Goal: Task Accomplishment & Management: Manage account settings

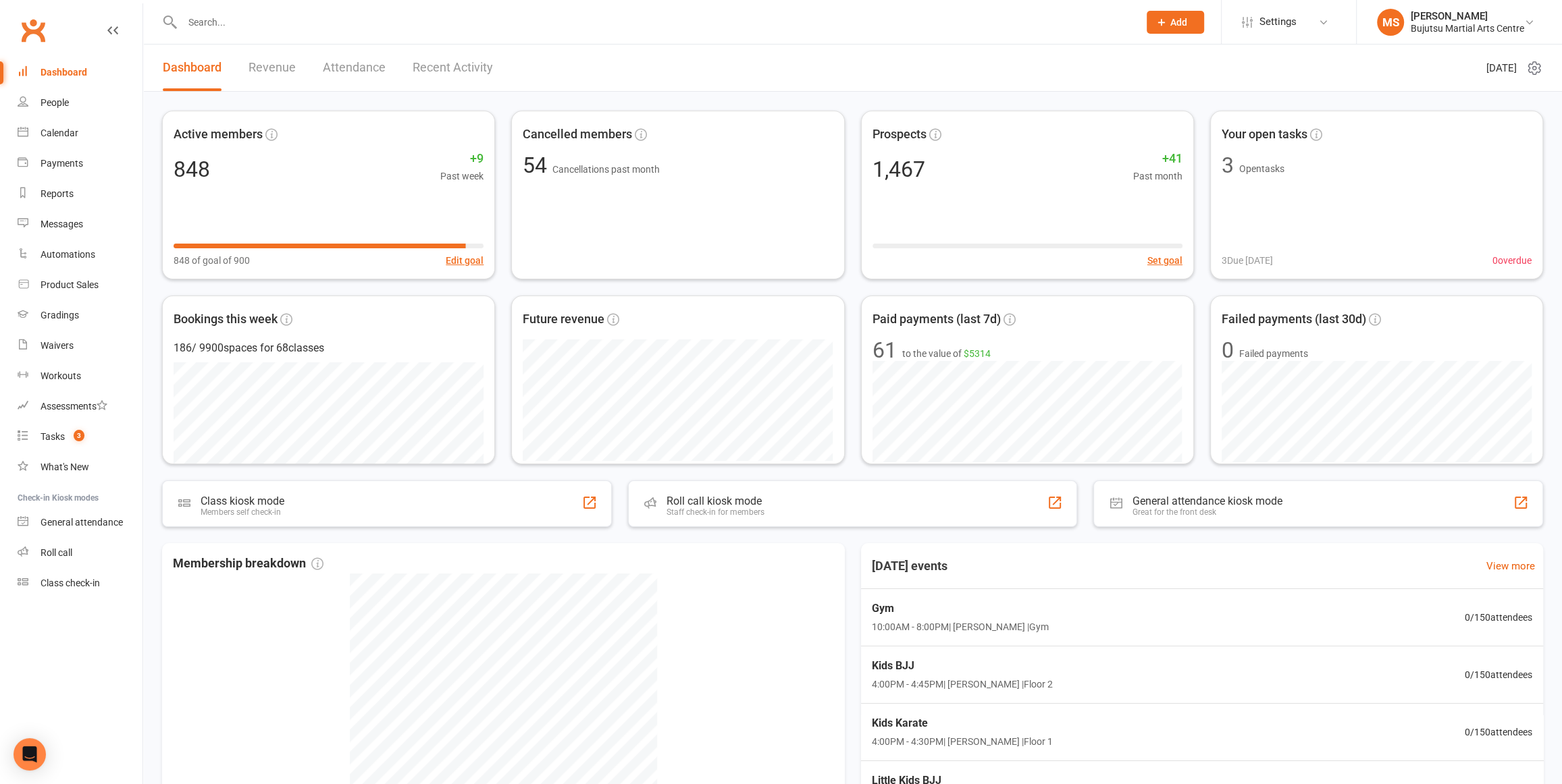
click at [539, 24] on input "text" at bounding box center [653, 22] width 950 height 19
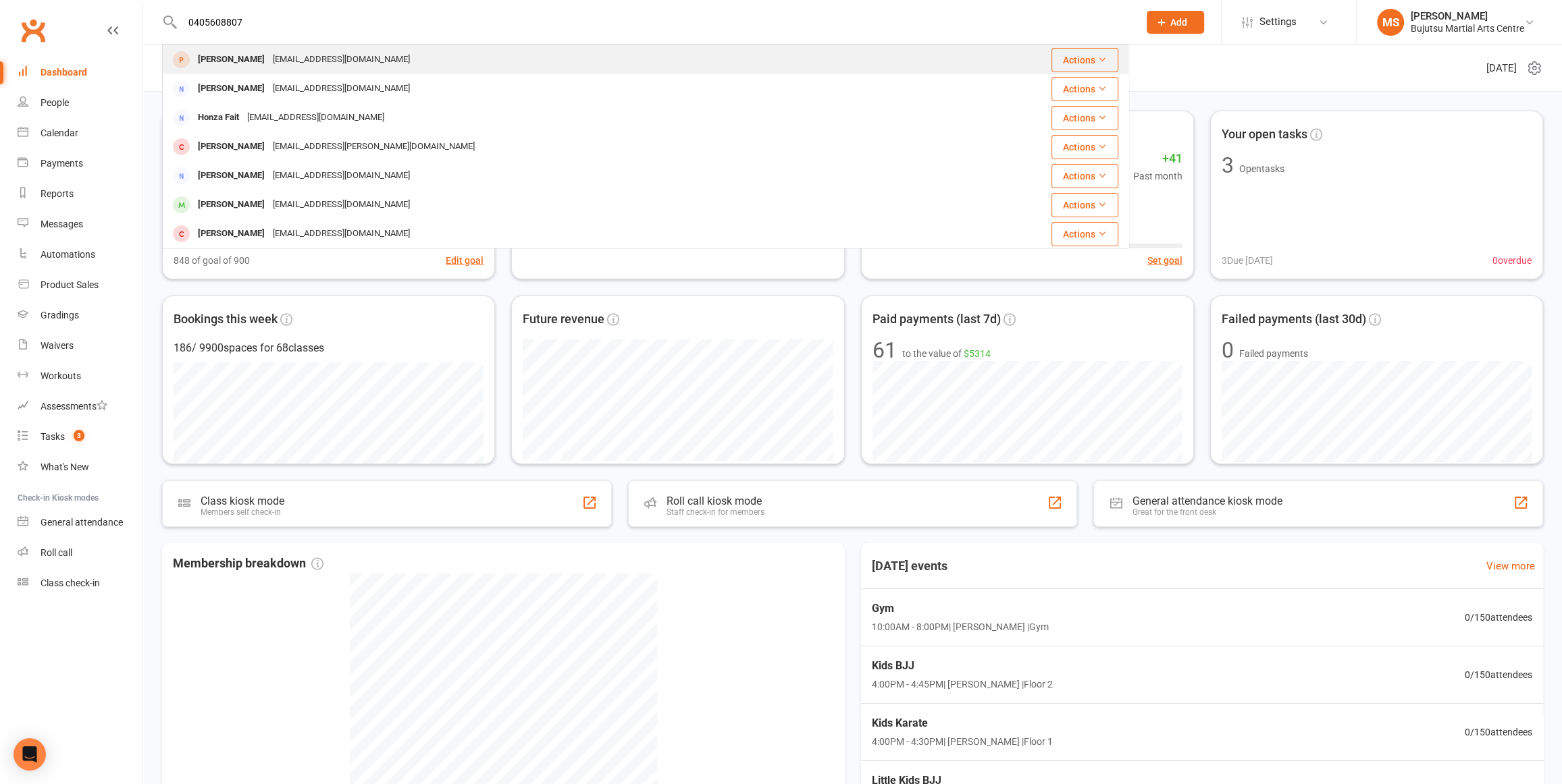
type input "0405608807"
click at [269, 60] on div "[EMAIL_ADDRESS][DOMAIN_NAME]" at bounding box center [341, 59] width 145 height 19
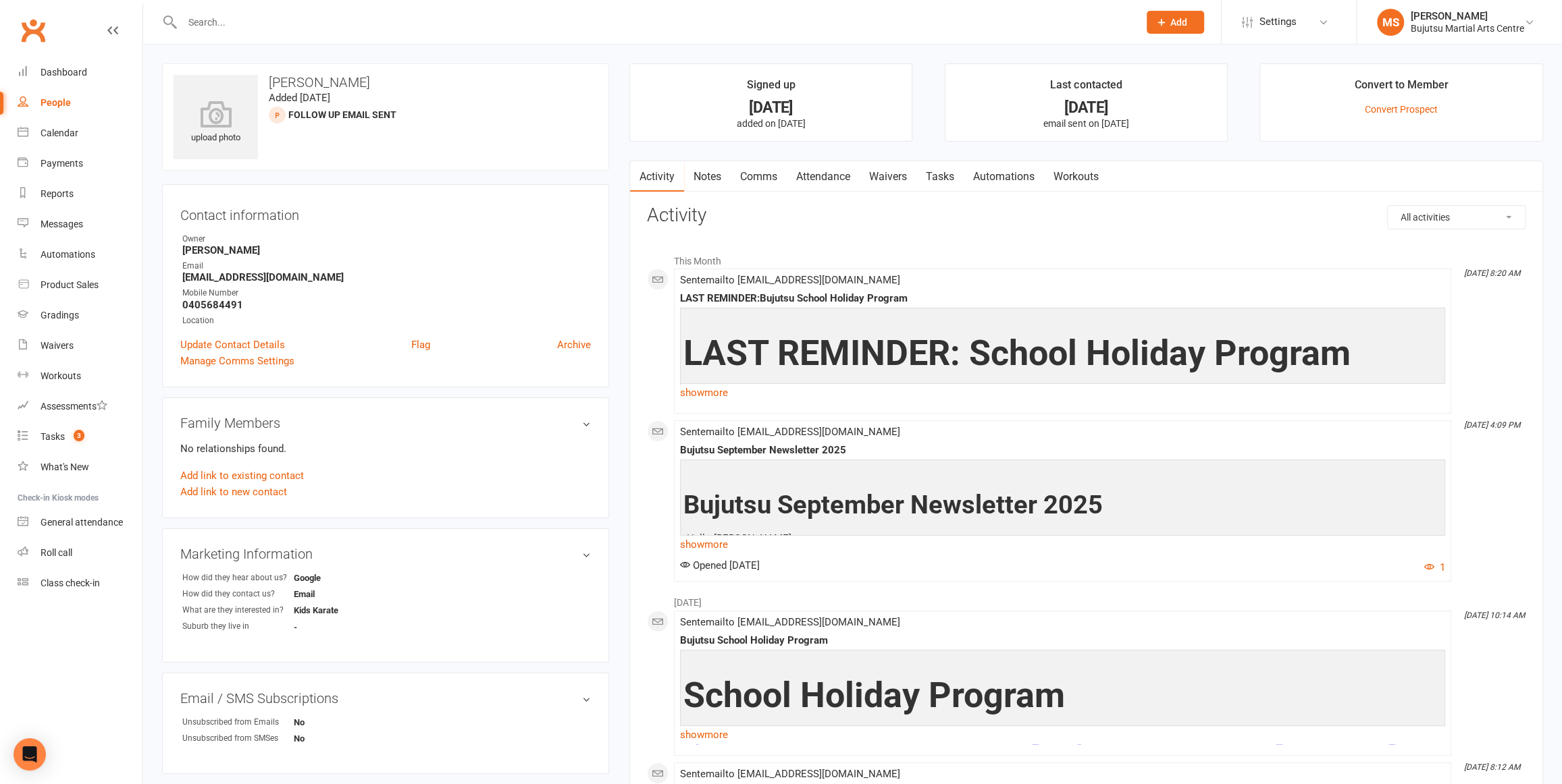
click at [69, 100] on div "People" at bounding box center [55, 102] width 31 height 10
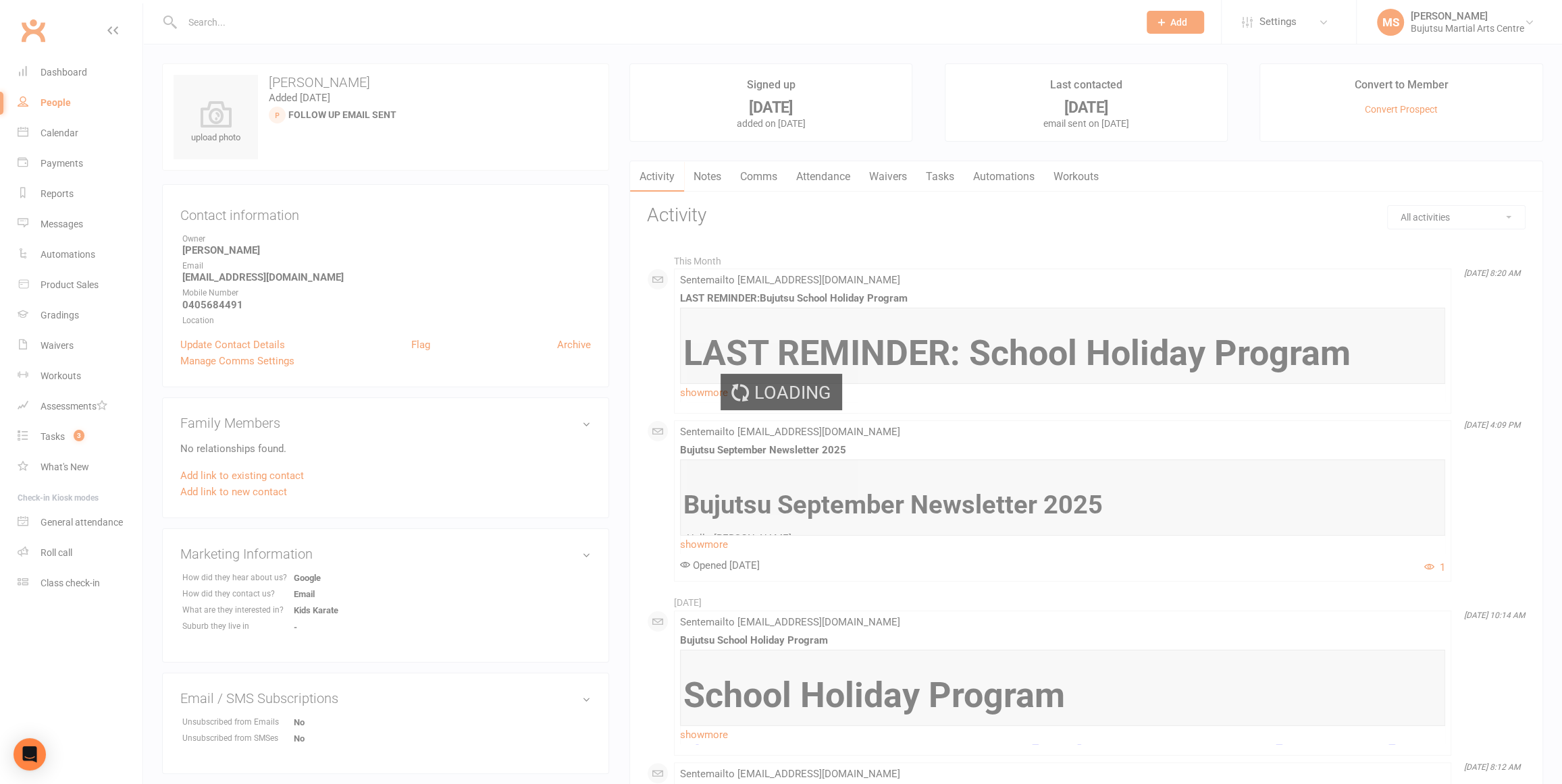
select select "100"
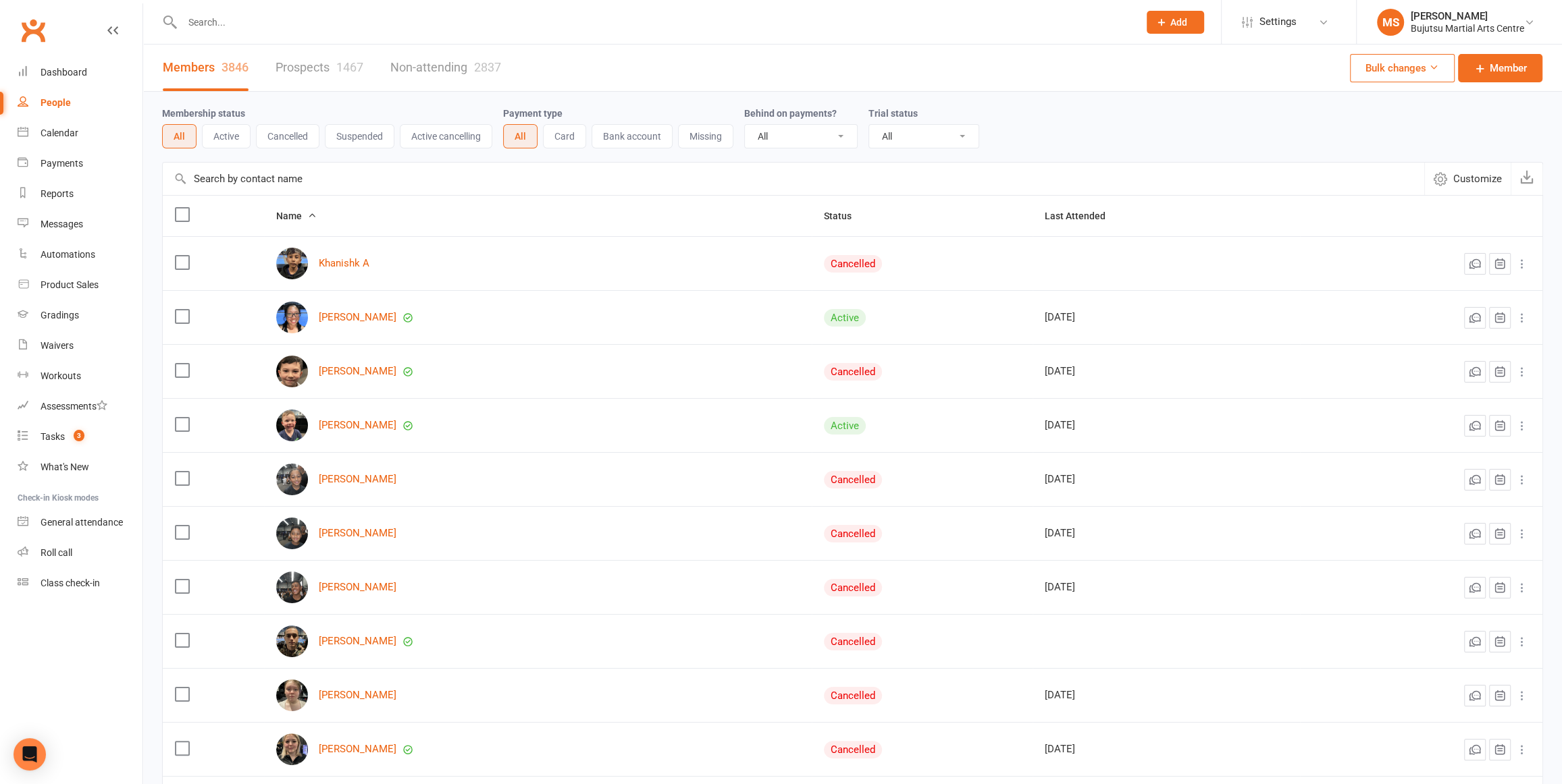
click at [311, 65] on link "Prospects 1467" at bounding box center [319, 68] width 87 height 47
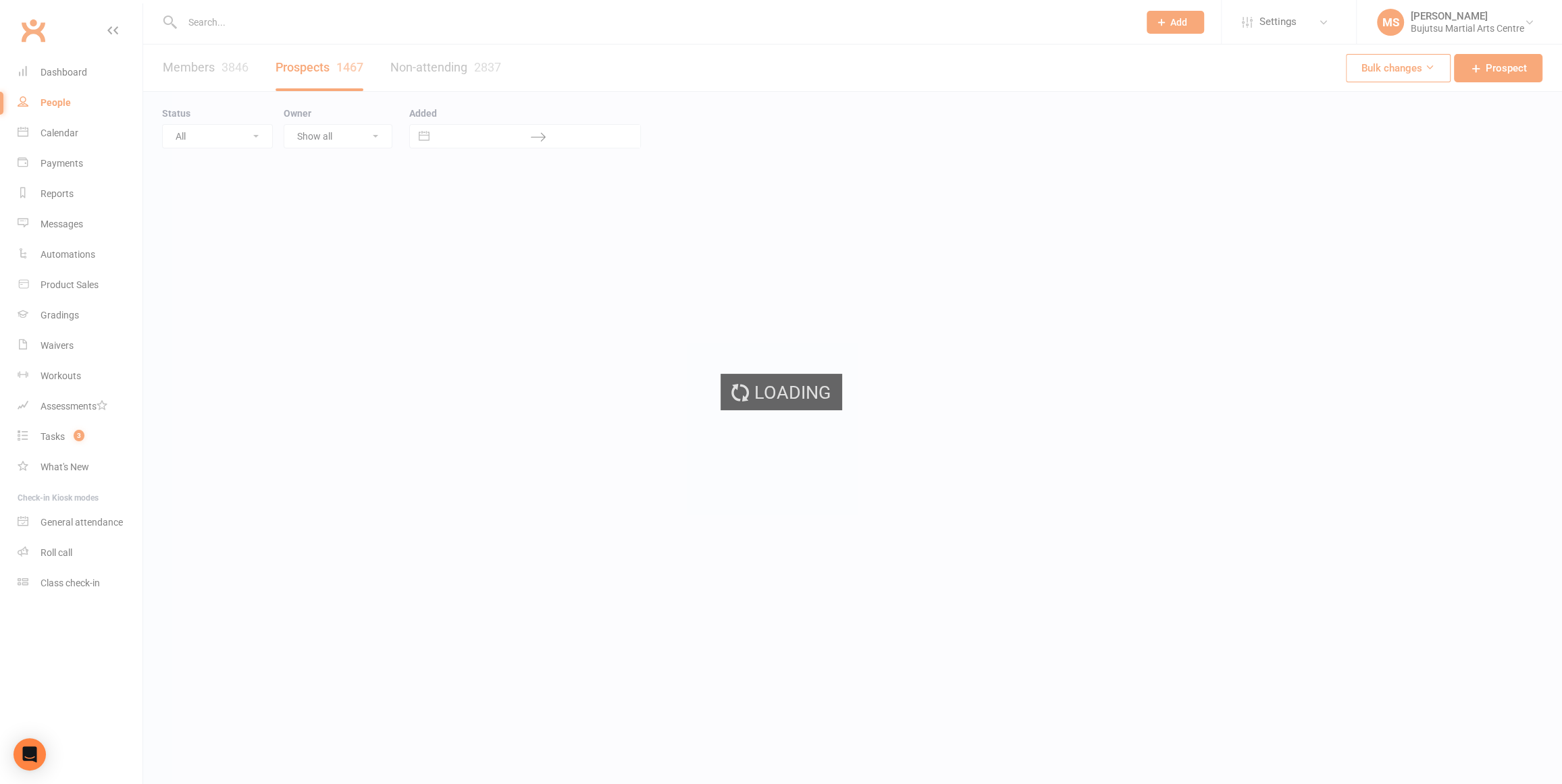
select select "100"
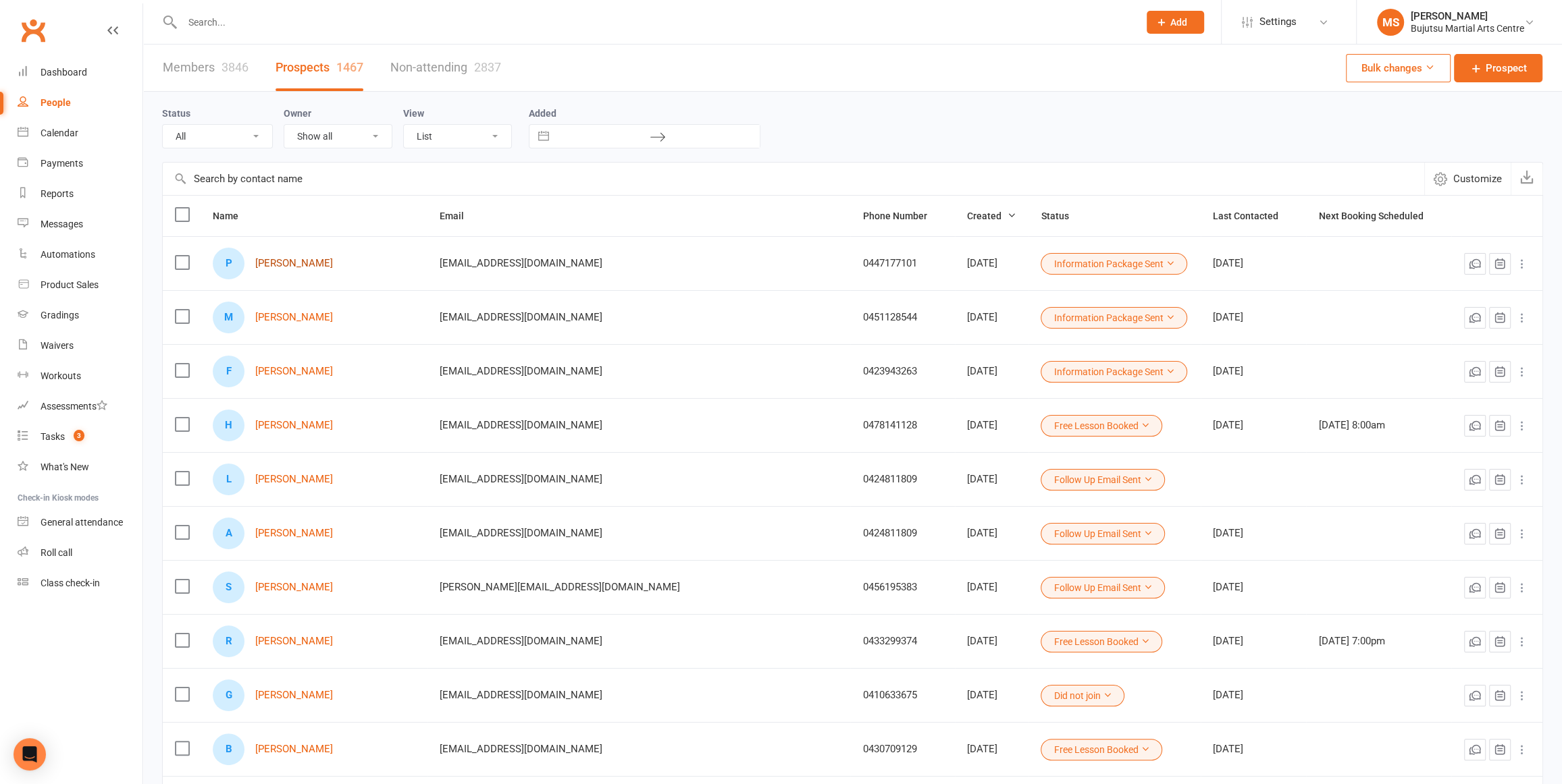
click at [283, 263] on link "[PERSON_NAME]" at bounding box center [294, 263] width 78 height 11
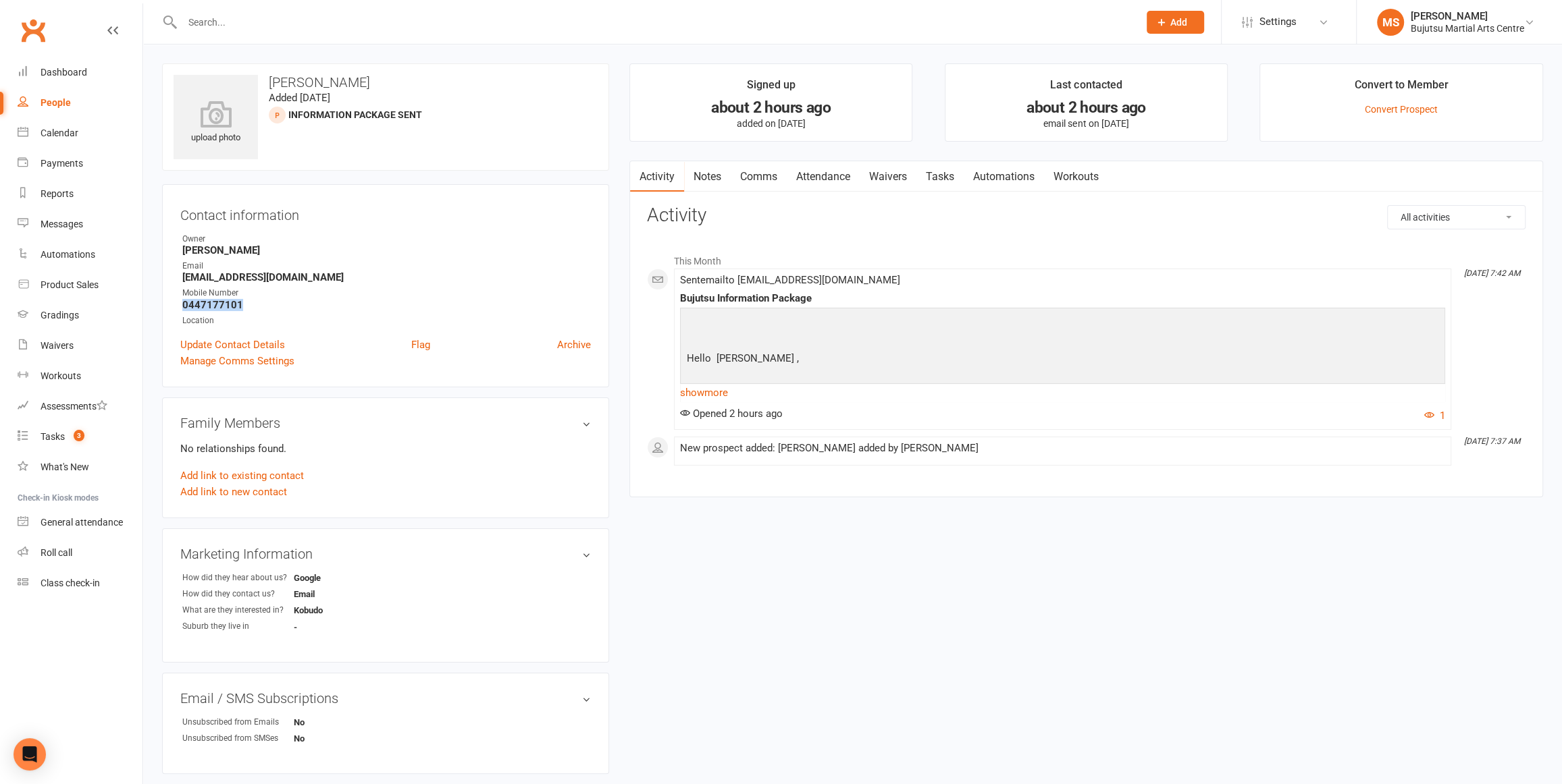
drag, startPoint x: 225, startPoint y: 301, endPoint x: 169, endPoint y: 303, distance: 56.0
click at [159, 301] on div "upload photo [PERSON_NAME] Added [DATE] Information Package Sent prospect Conta…" at bounding box center [385, 518] width 467 height 910
copy strong "0447177101"
click at [725, 389] on link "show more" at bounding box center [1062, 393] width 765 height 19
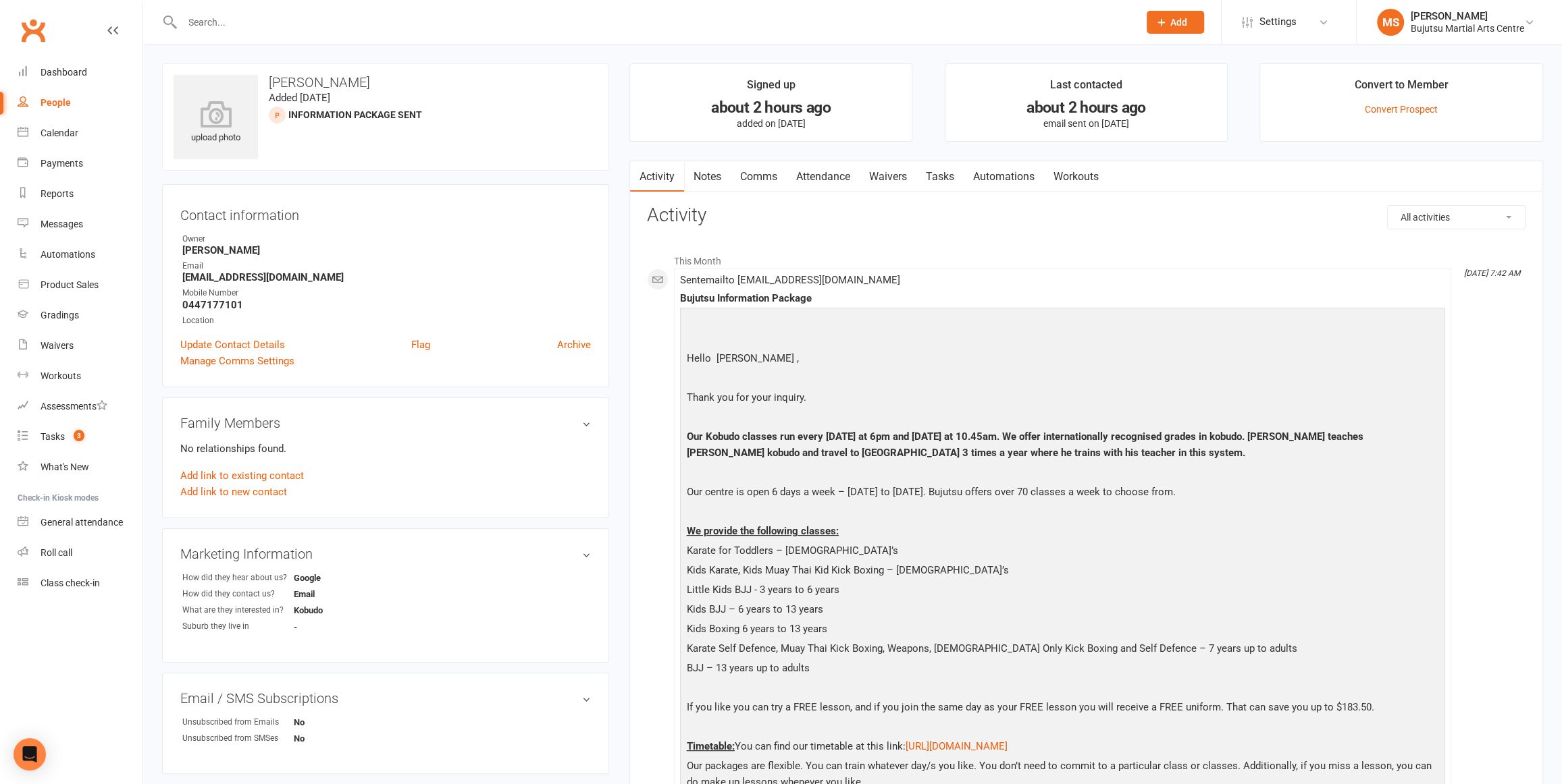
click at [1032, 244] on div "This Month [DATE] 7:42 AM Sent email to [PERSON_NAME][EMAIL_ADDRESS][DOMAIN_NAM…" at bounding box center [1086, 797] width 878 height 1121
click at [811, 175] on link "Attendance" at bounding box center [823, 177] width 73 height 31
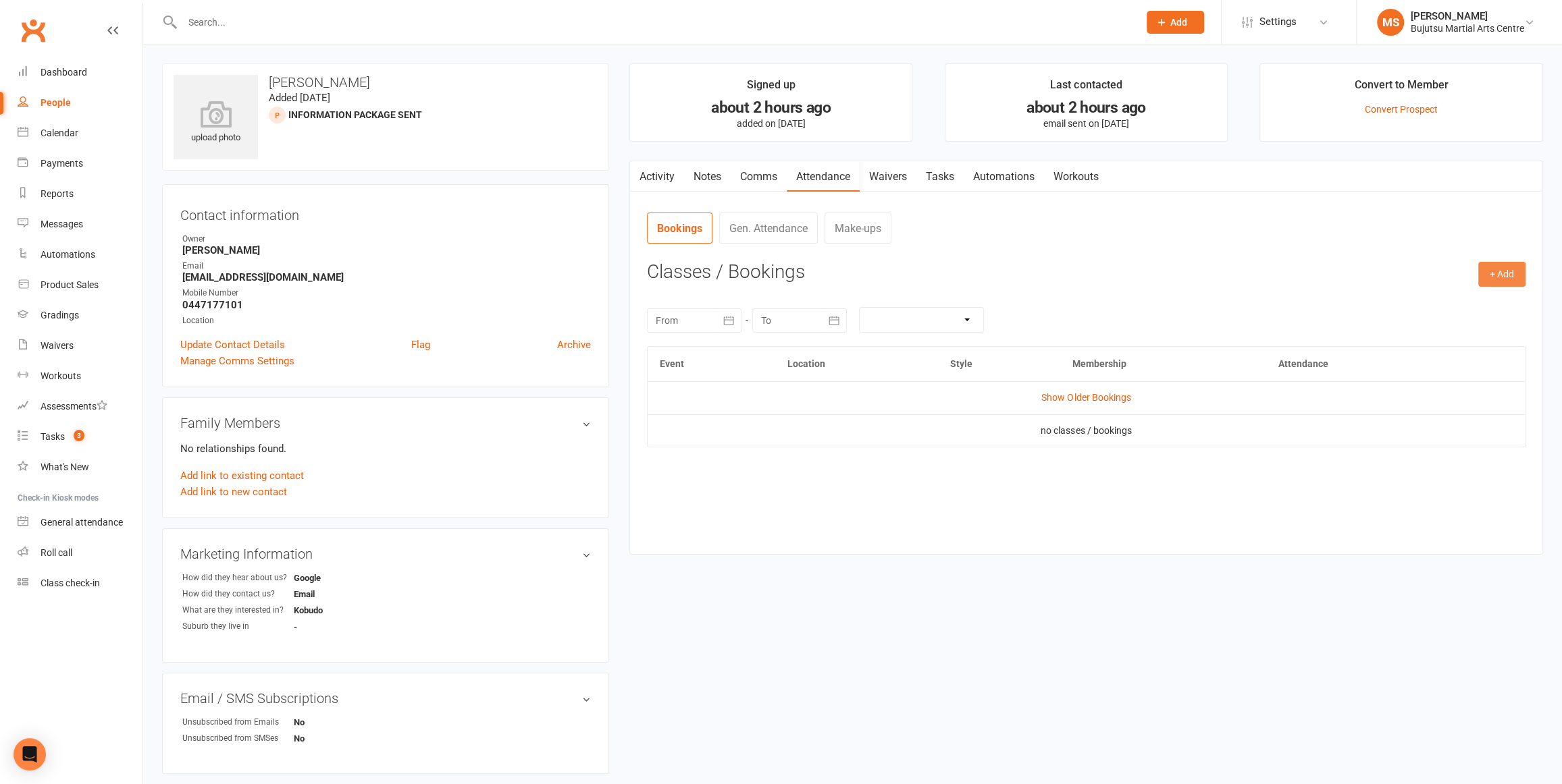
click at [1503, 266] on button "+ Add" at bounding box center [1501, 274] width 47 height 24
click at [1415, 301] on link "Book Event" at bounding box center [1458, 305] width 134 height 27
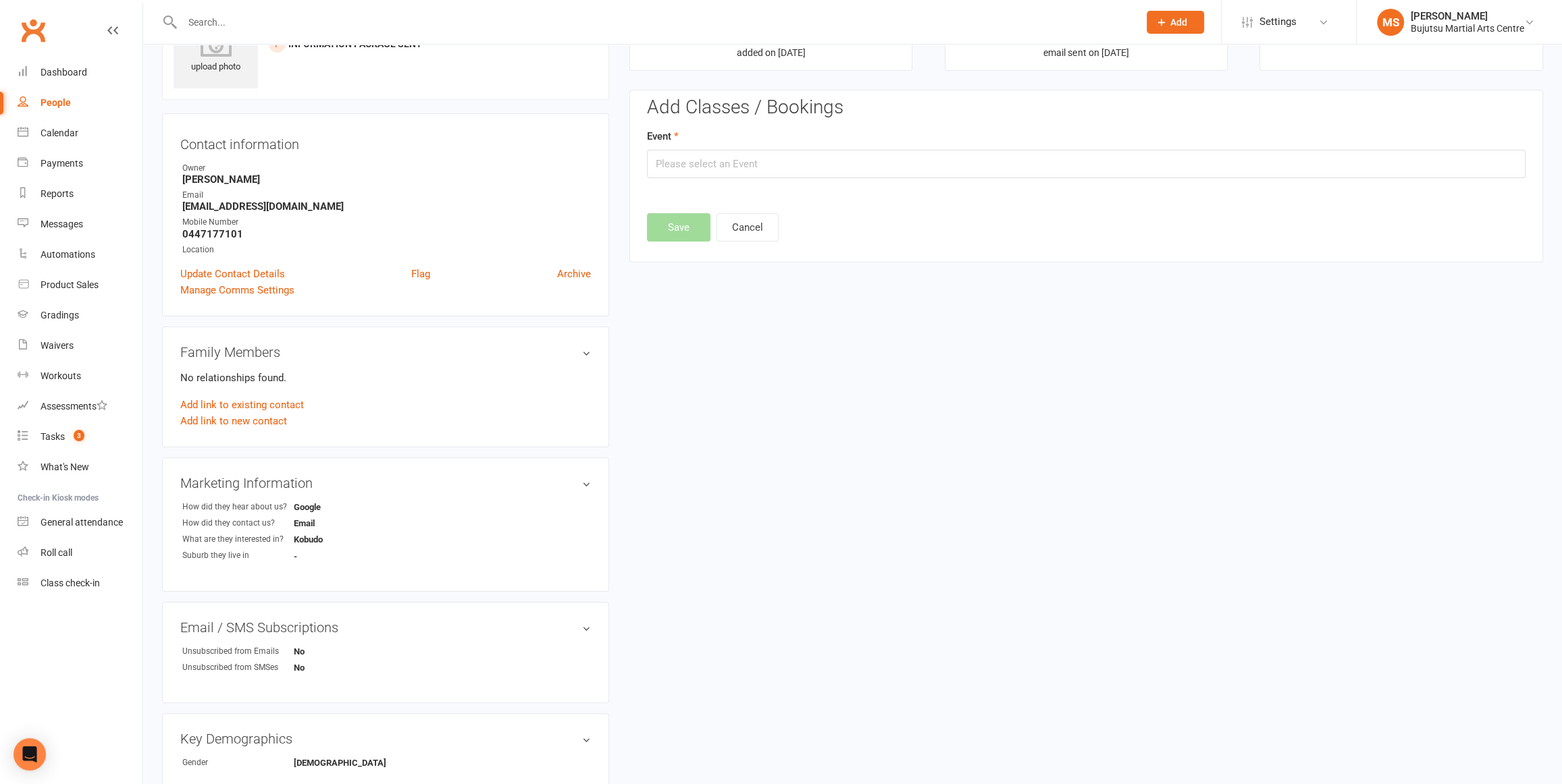
scroll to position [92, 0]
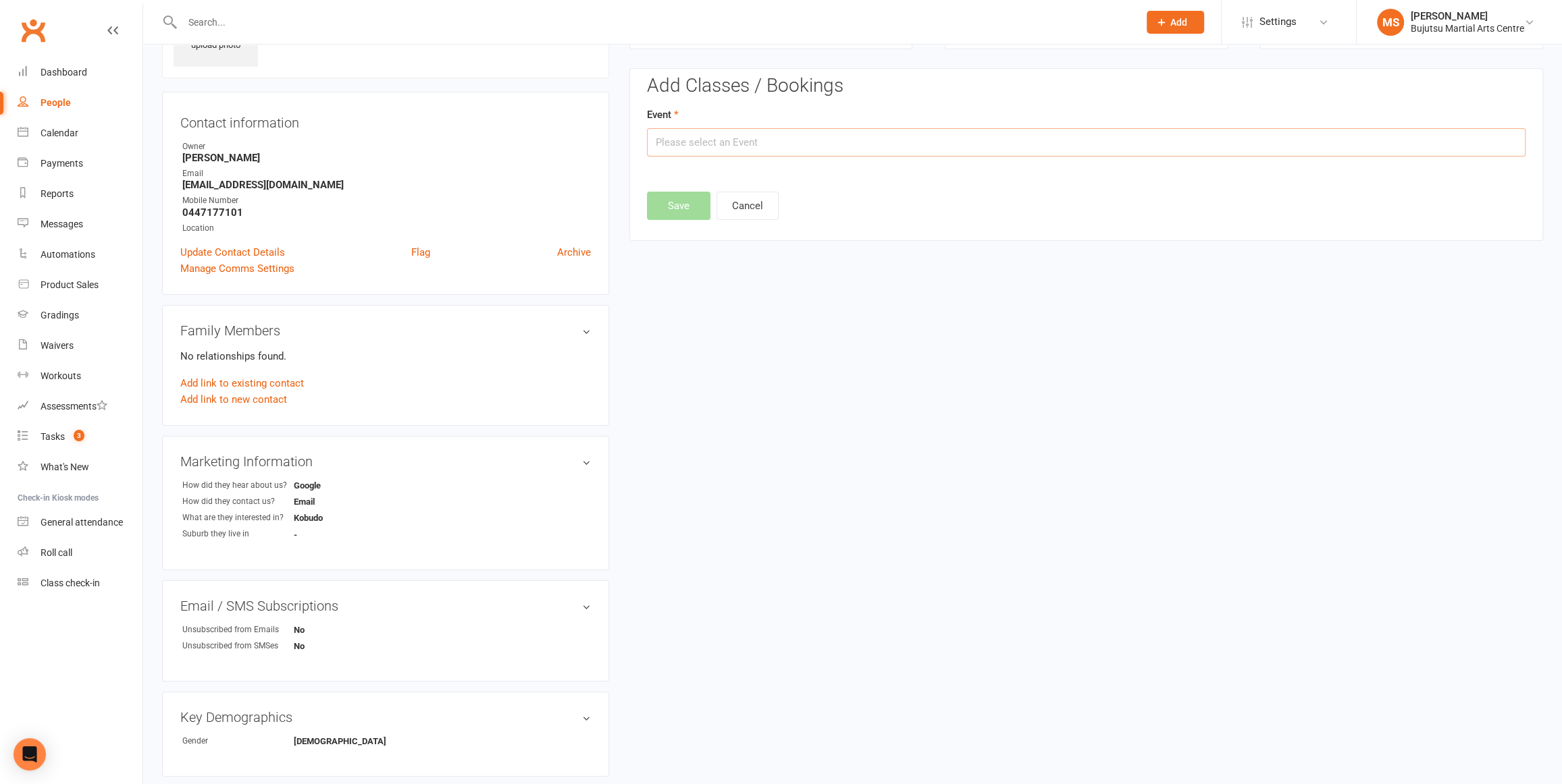
click at [717, 148] on input "text" at bounding box center [1086, 142] width 878 height 28
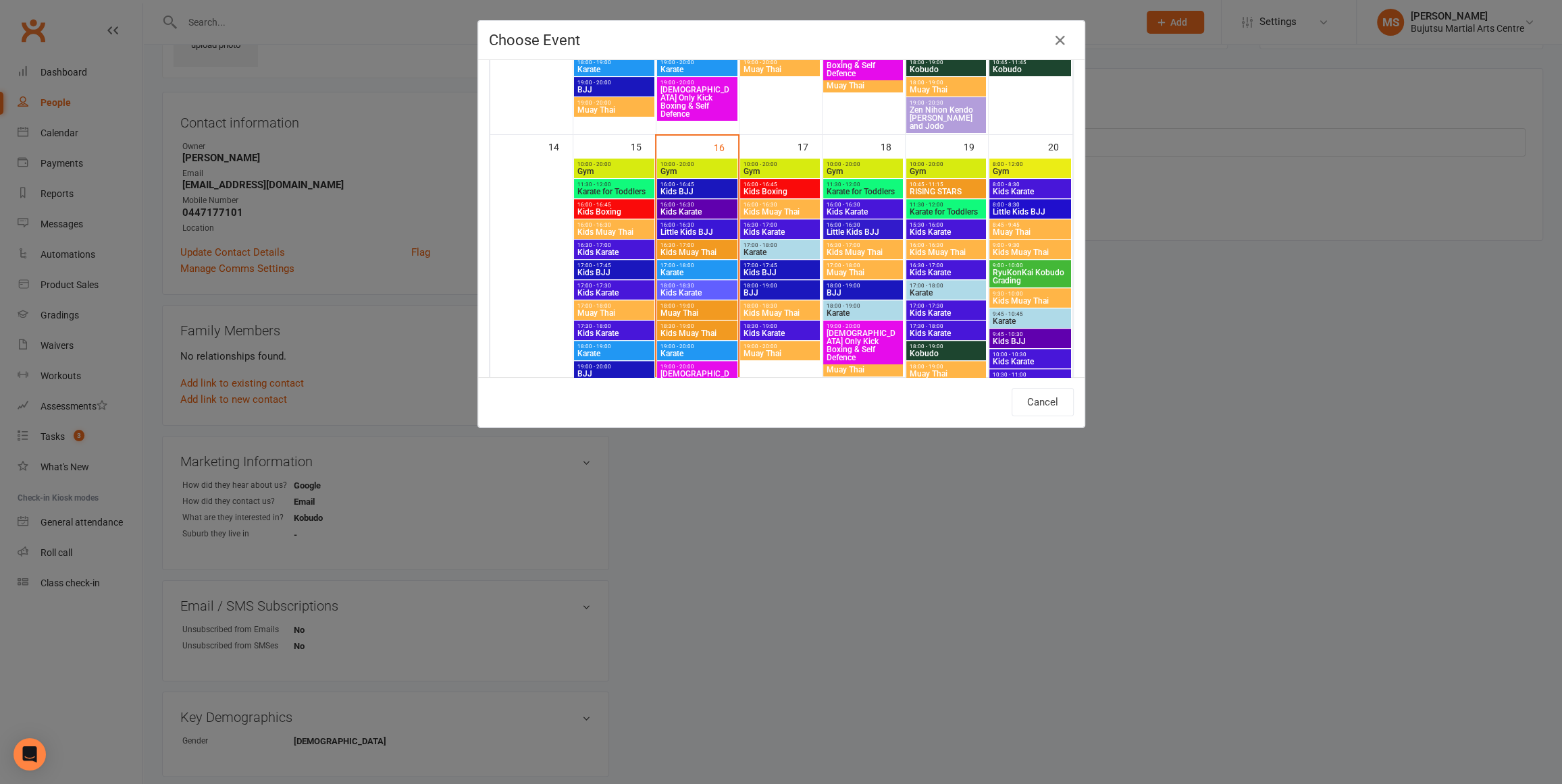
scroll to position [604, 0]
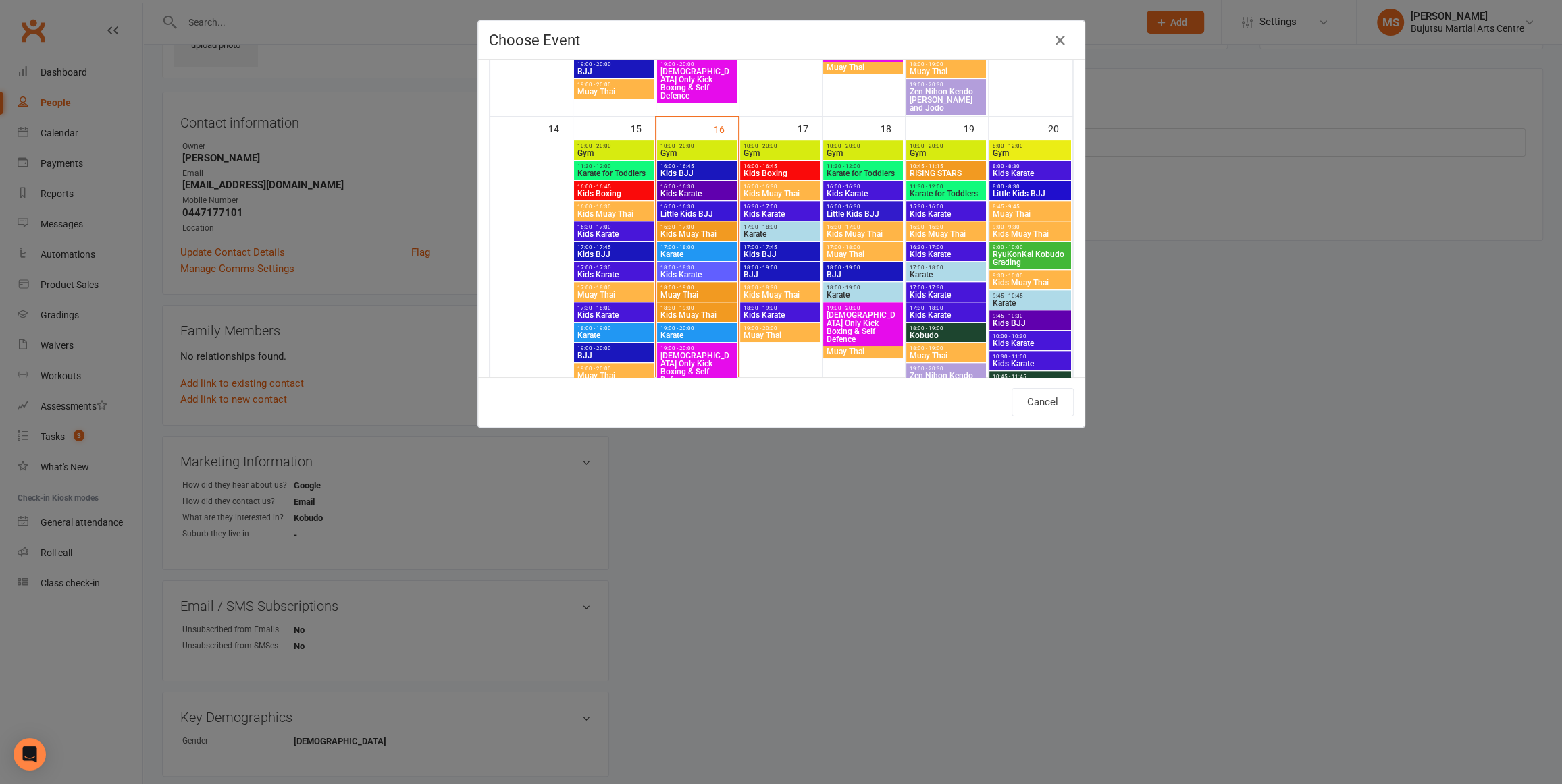
click at [921, 270] on span "Karate" at bounding box center [946, 274] width 75 height 8
type input "Karate - [DATE] 5:00:00 PM"
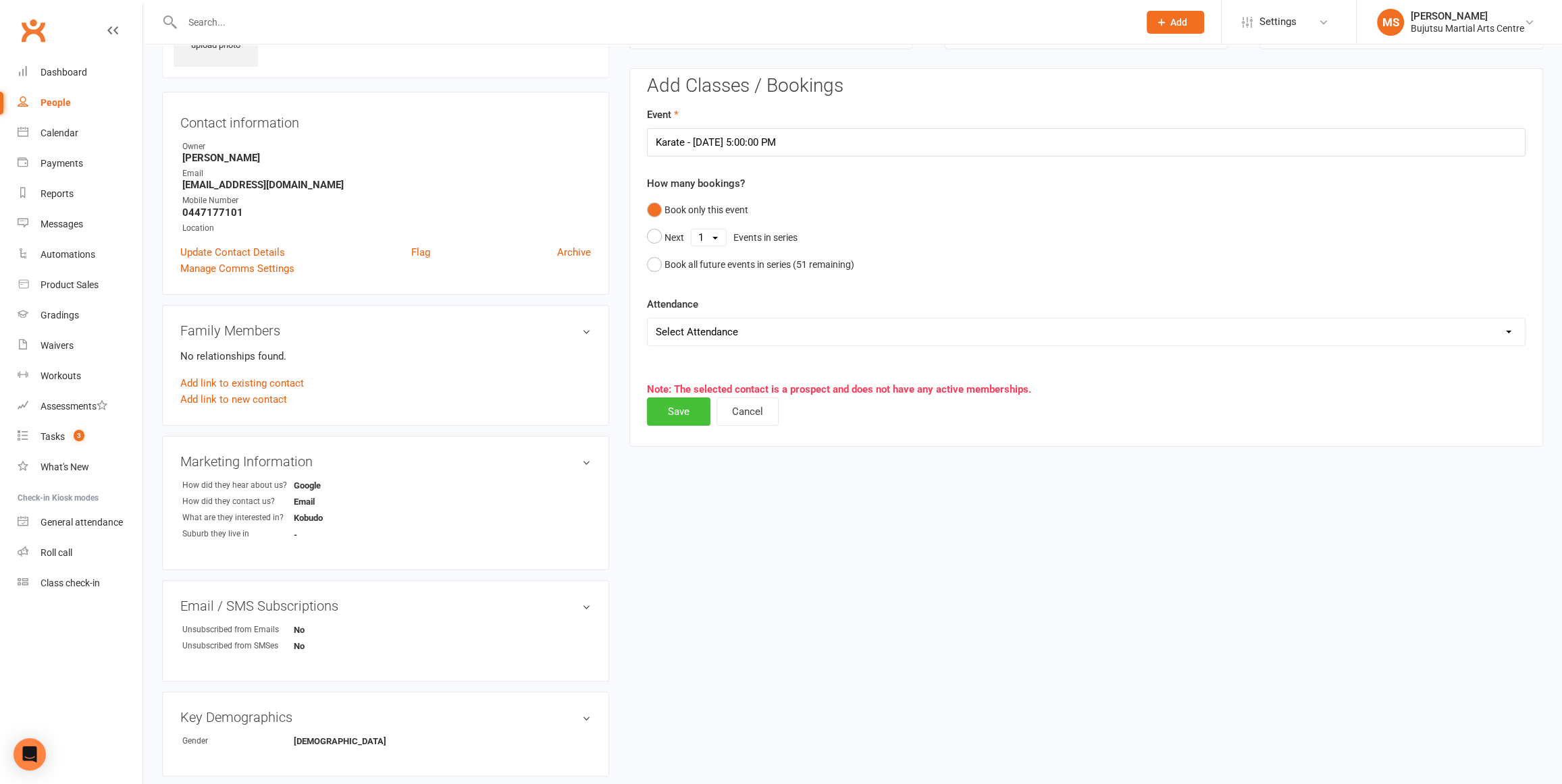
click at [698, 405] on button "Save" at bounding box center [678, 411] width 63 height 28
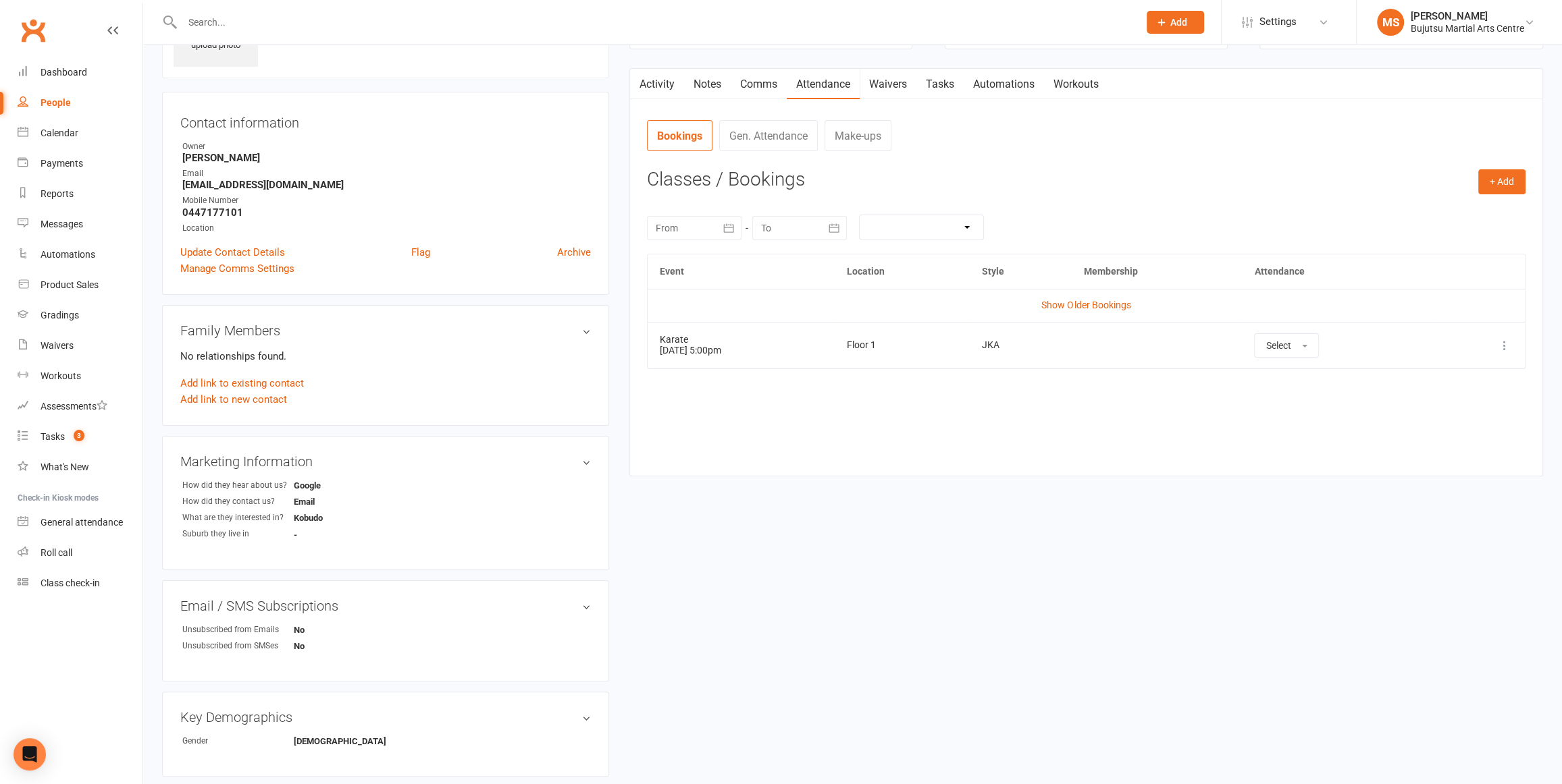
click at [657, 87] on link "Activity" at bounding box center [657, 84] width 54 height 31
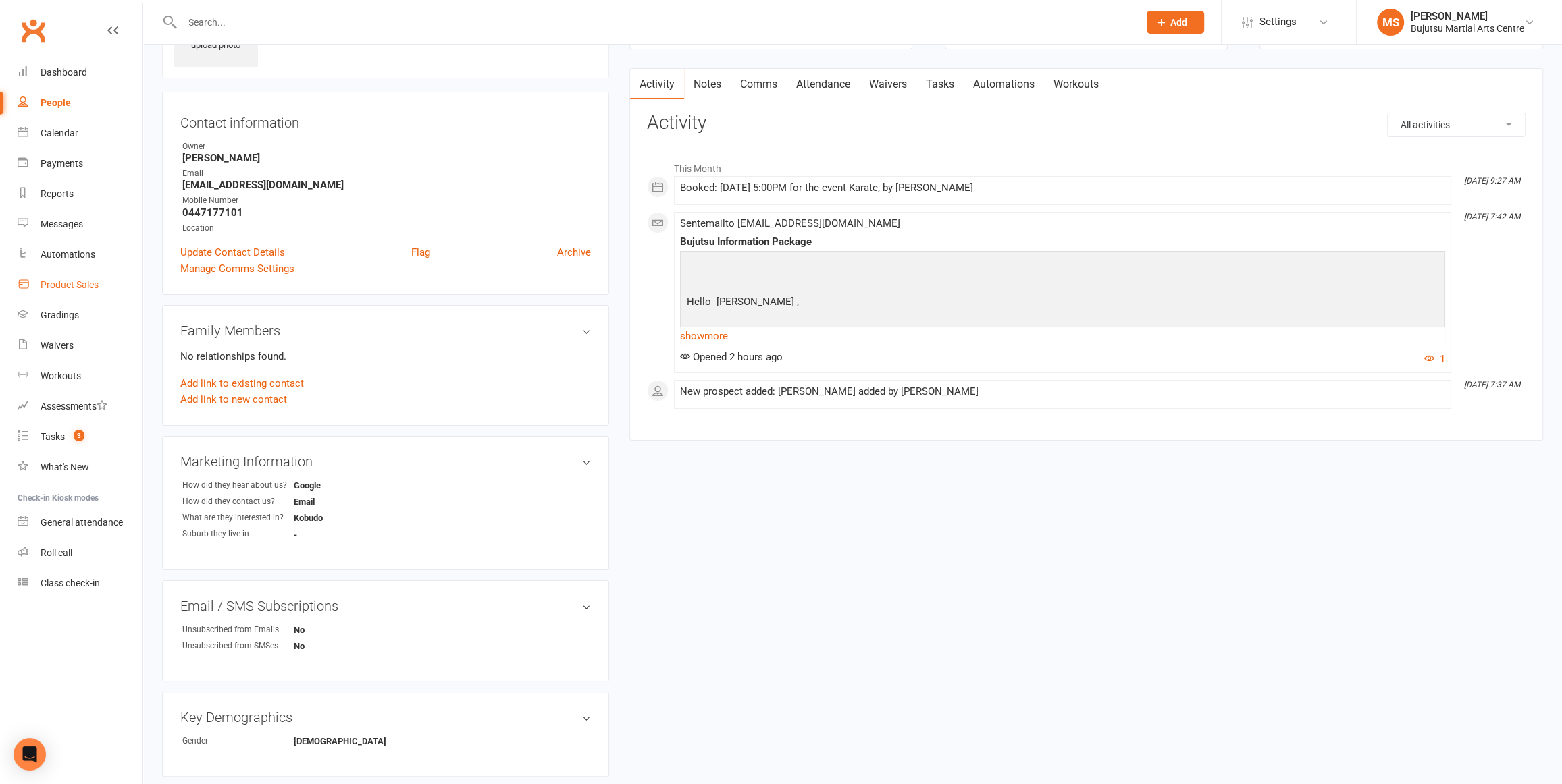
click at [79, 283] on div "Product Sales" at bounding box center [69, 284] width 58 height 10
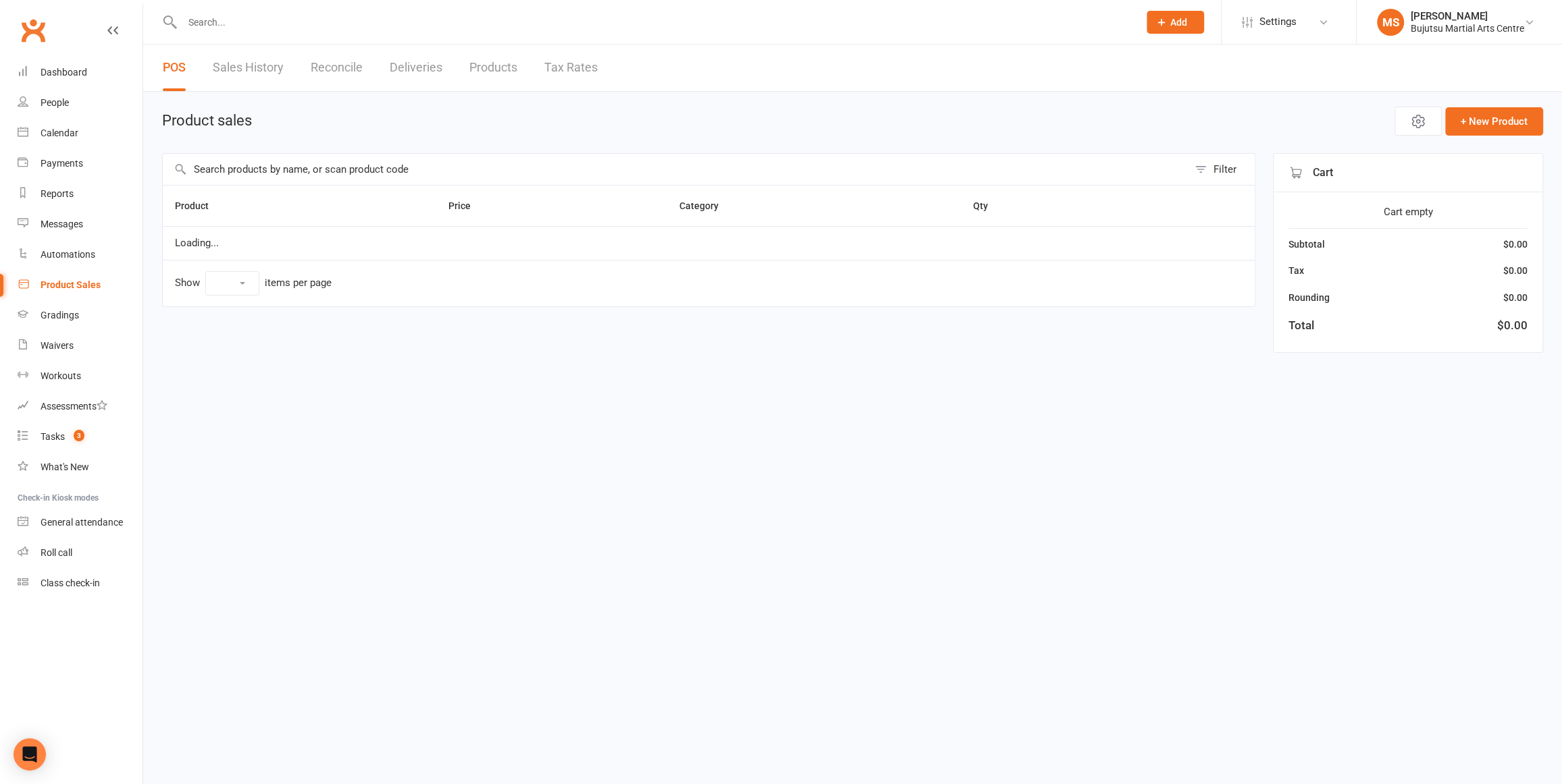
select select "100"
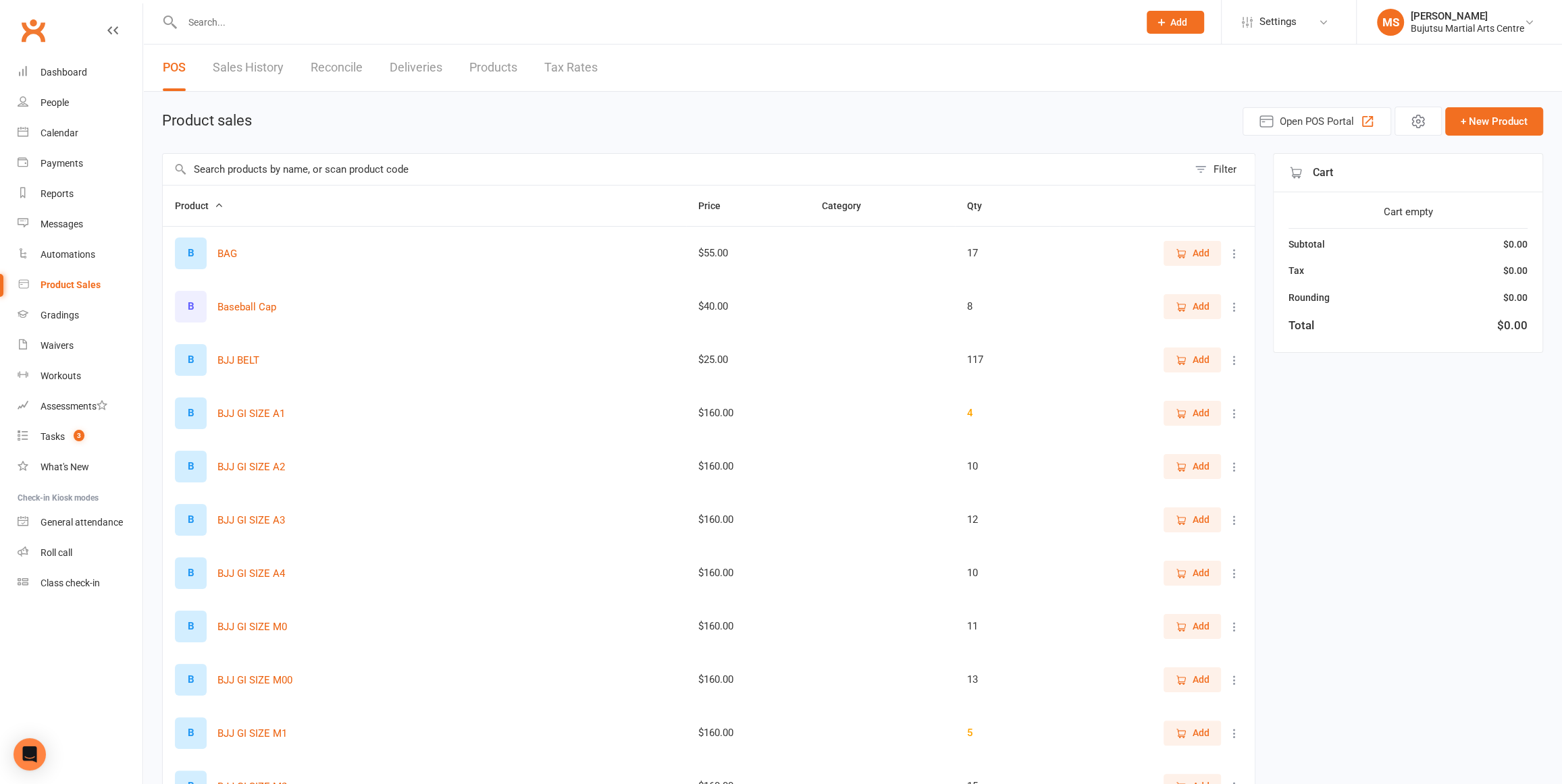
click at [375, 171] on input "text" at bounding box center [675, 169] width 1025 height 31
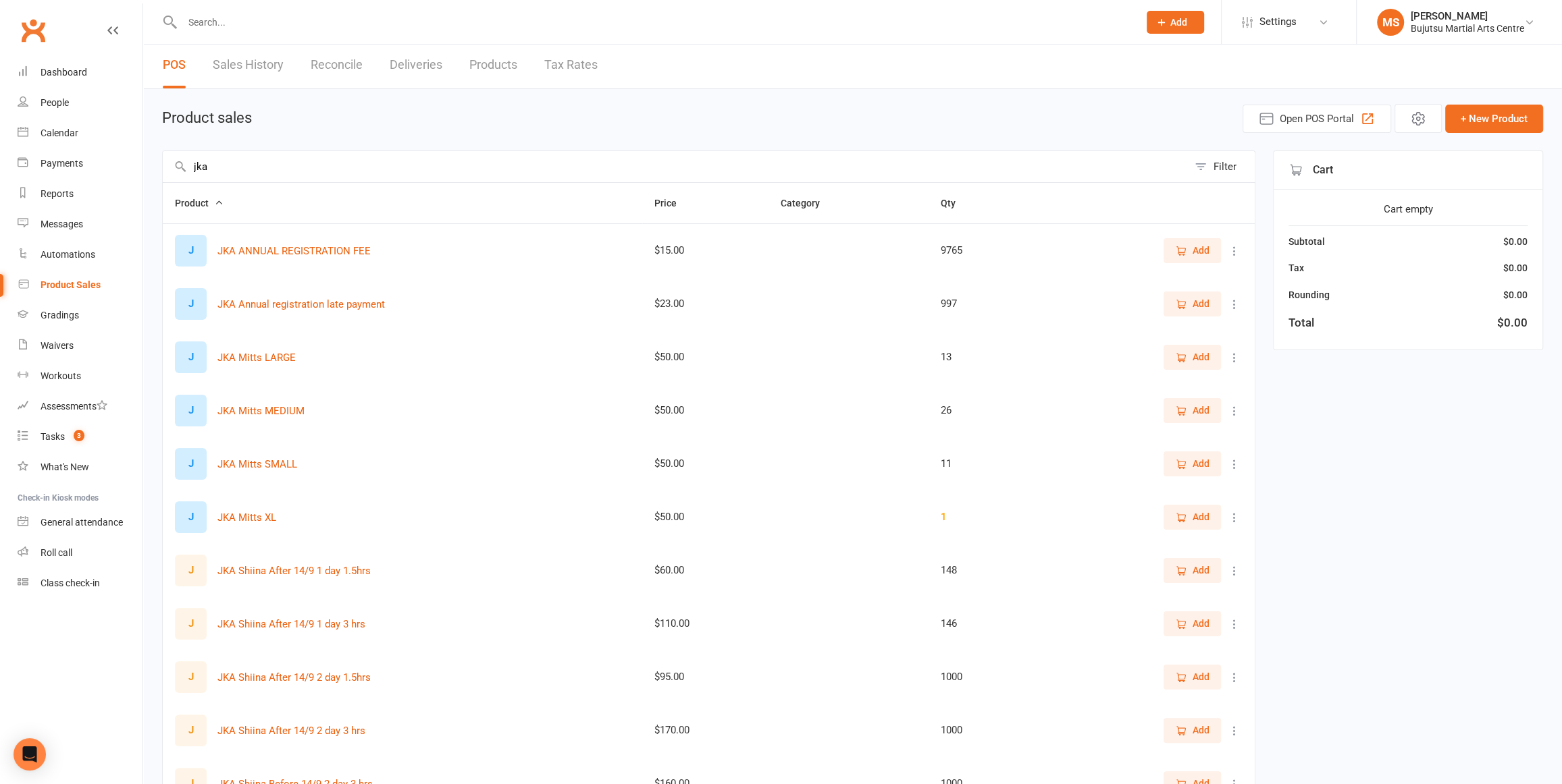
scroll to position [2, 0]
type input "jka"
click at [1234, 250] on icon at bounding box center [1234, 252] width 14 height 14
click at [975, 316] on td "997" at bounding box center [984, 305] width 111 height 53
click at [332, 253] on button "JKA ANNUAL REGISTRATION FEE" at bounding box center [294, 252] width 153 height 16
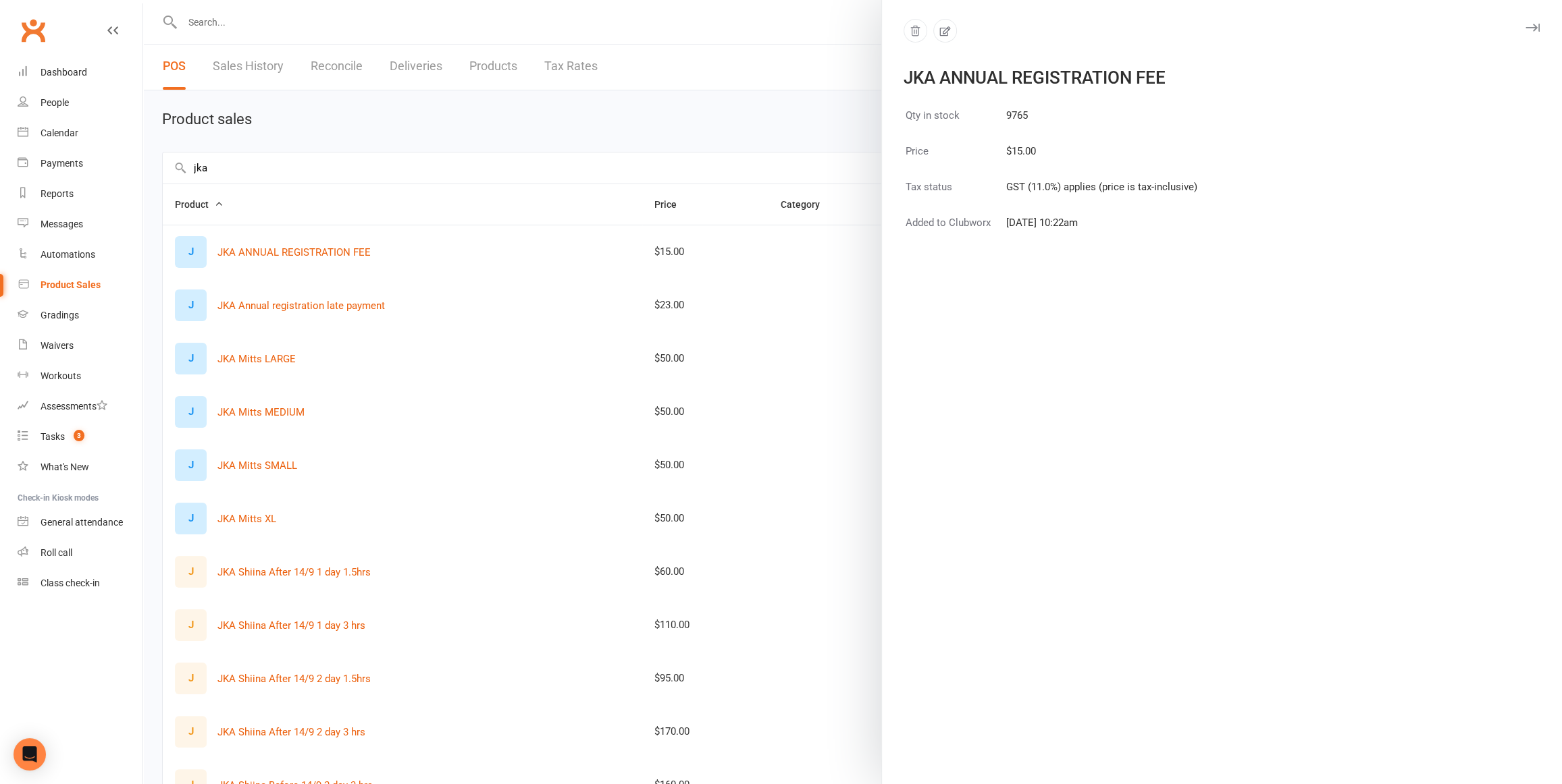
click at [414, 213] on div at bounding box center [852, 392] width 1418 height 784
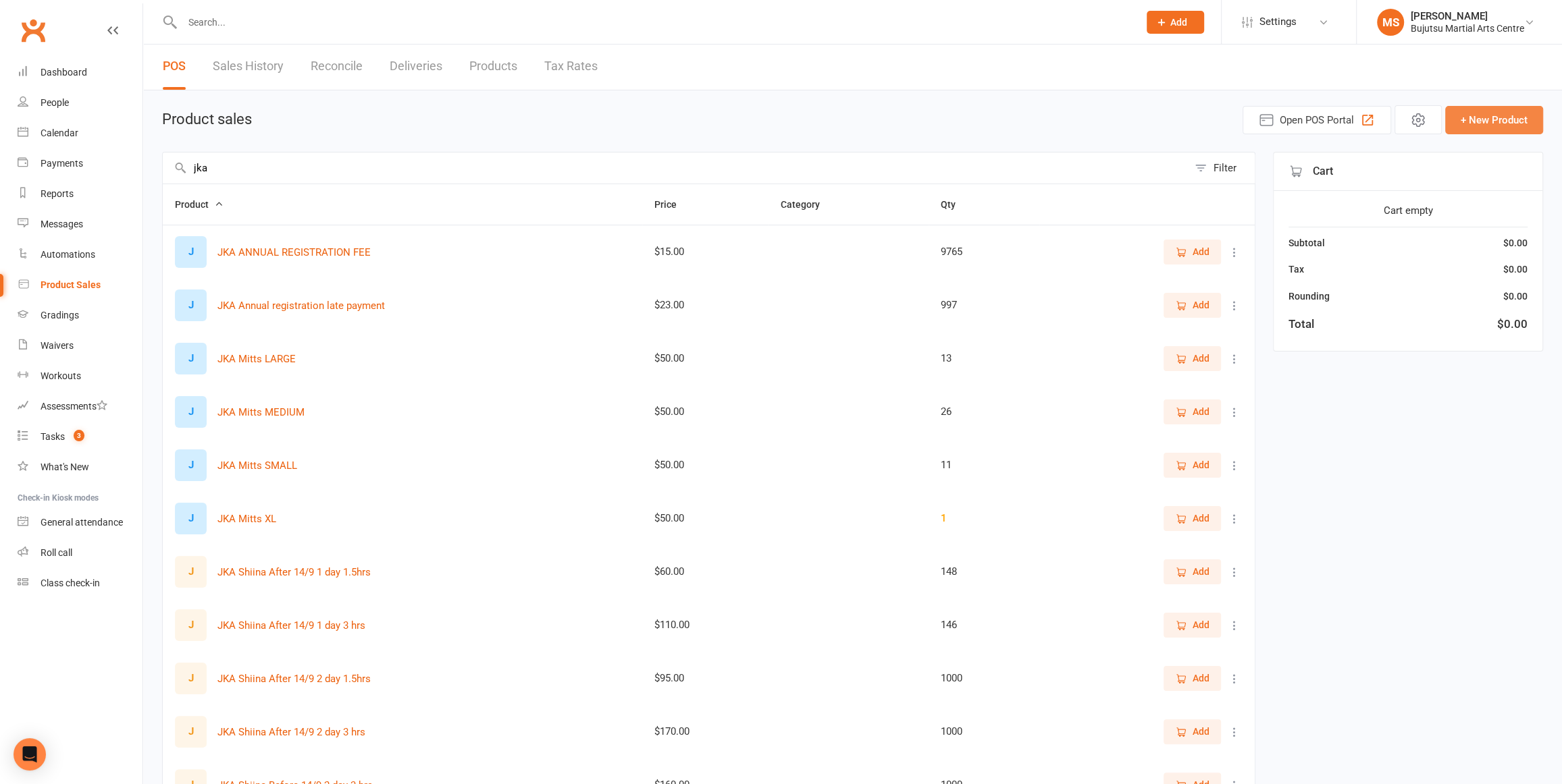
click at [1473, 113] on button "+ New Product" at bounding box center [1494, 120] width 98 height 28
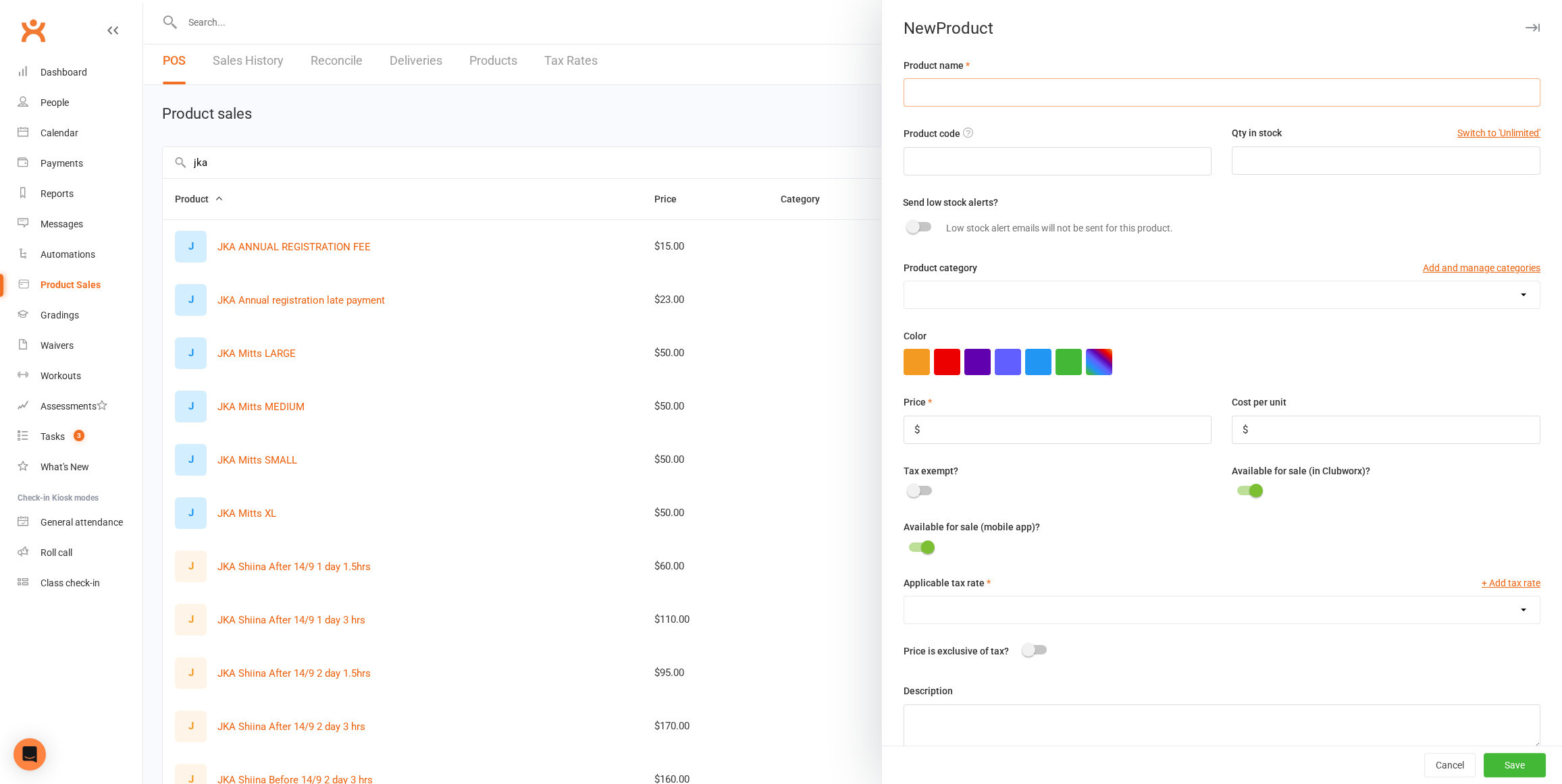
click at [1052, 91] on input "text" at bounding box center [1221, 92] width 637 height 28
type input "RYUKONKAI ANNUAL REGISTRATION FEE"
click at [1252, 164] on input "number" at bounding box center [1385, 160] width 308 height 28
type input "1000"
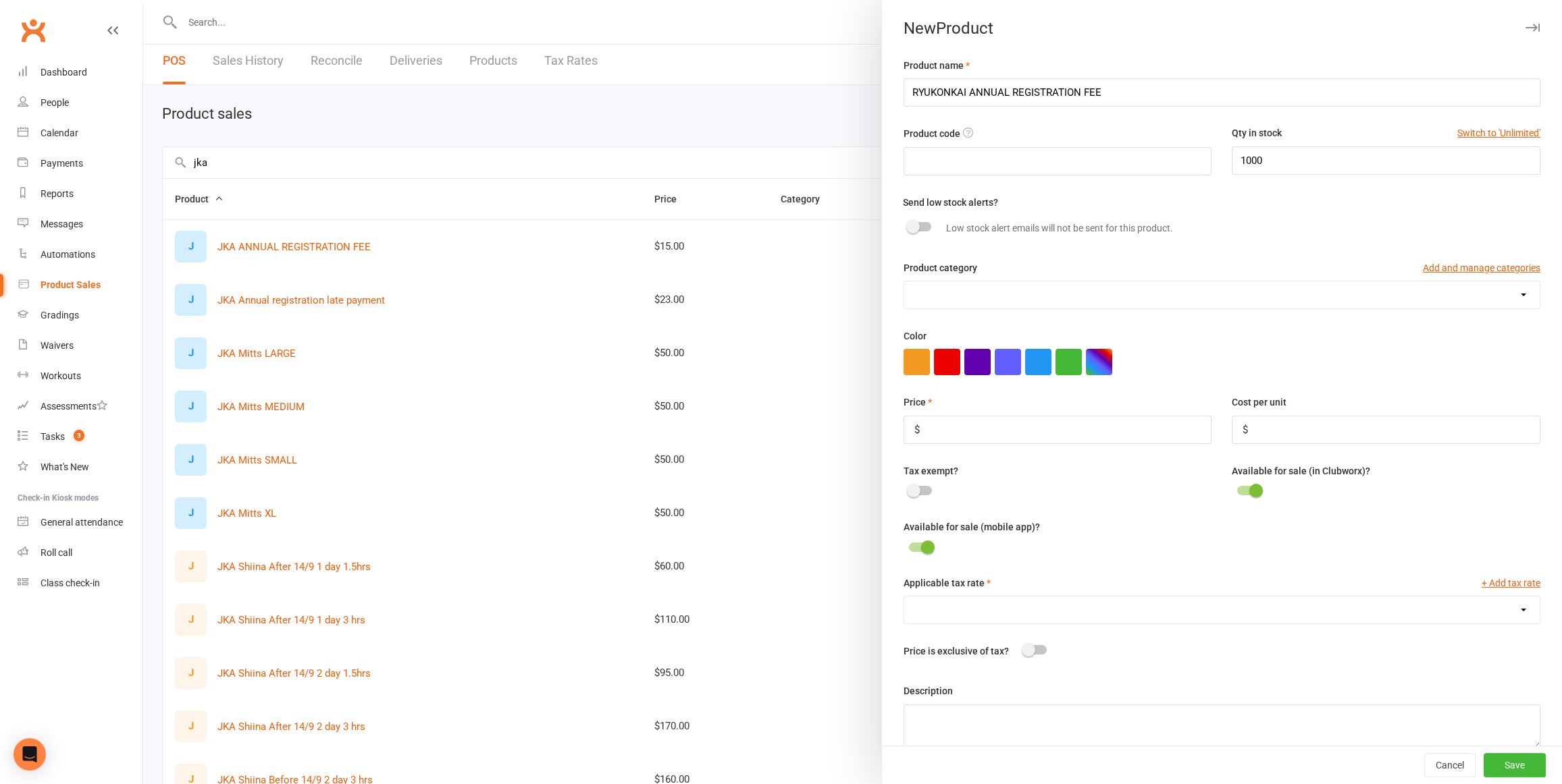
click at [1053, 359] on span at bounding box center [1007, 361] width 209 height 12
click at [1071, 364] on button "button" at bounding box center [1068, 362] width 26 height 26
click at [1031, 362] on button "button" at bounding box center [1038, 362] width 26 height 26
click at [988, 427] on input "number" at bounding box center [1057, 429] width 308 height 28
type input "25.00"
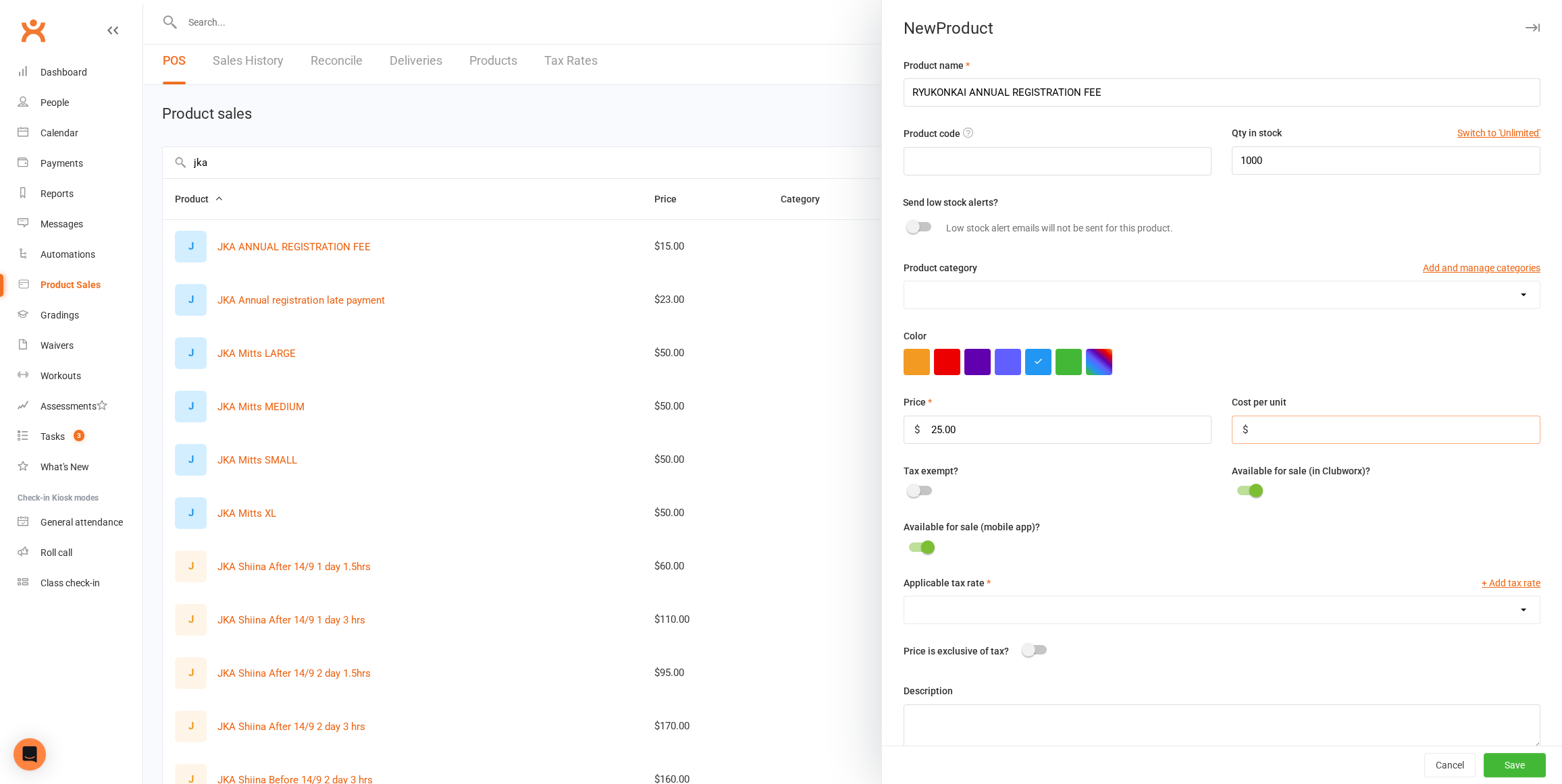
click at [1251, 427] on input "number" at bounding box center [1385, 429] width 308 height 28
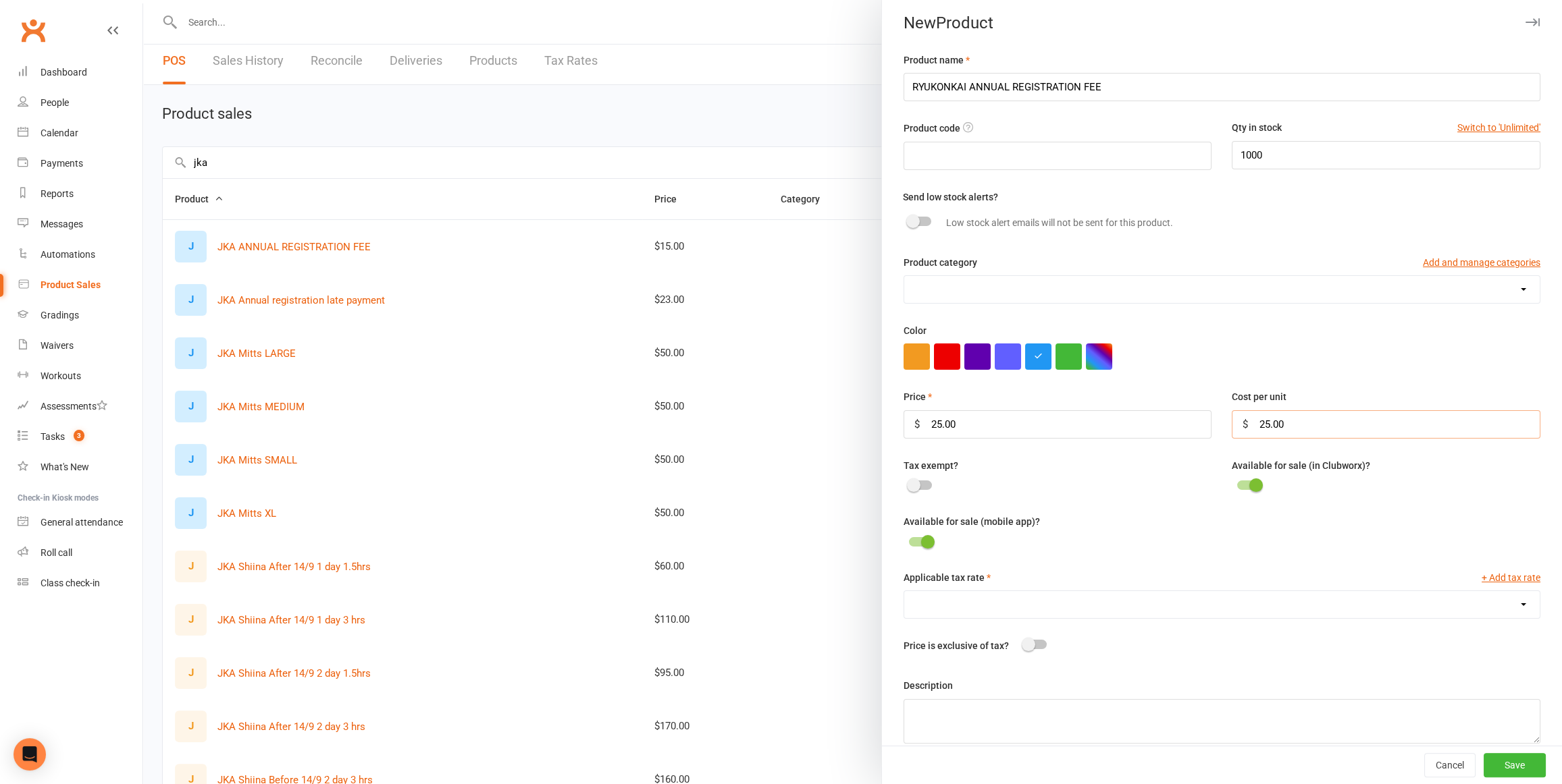
scroll to position [22, 0]
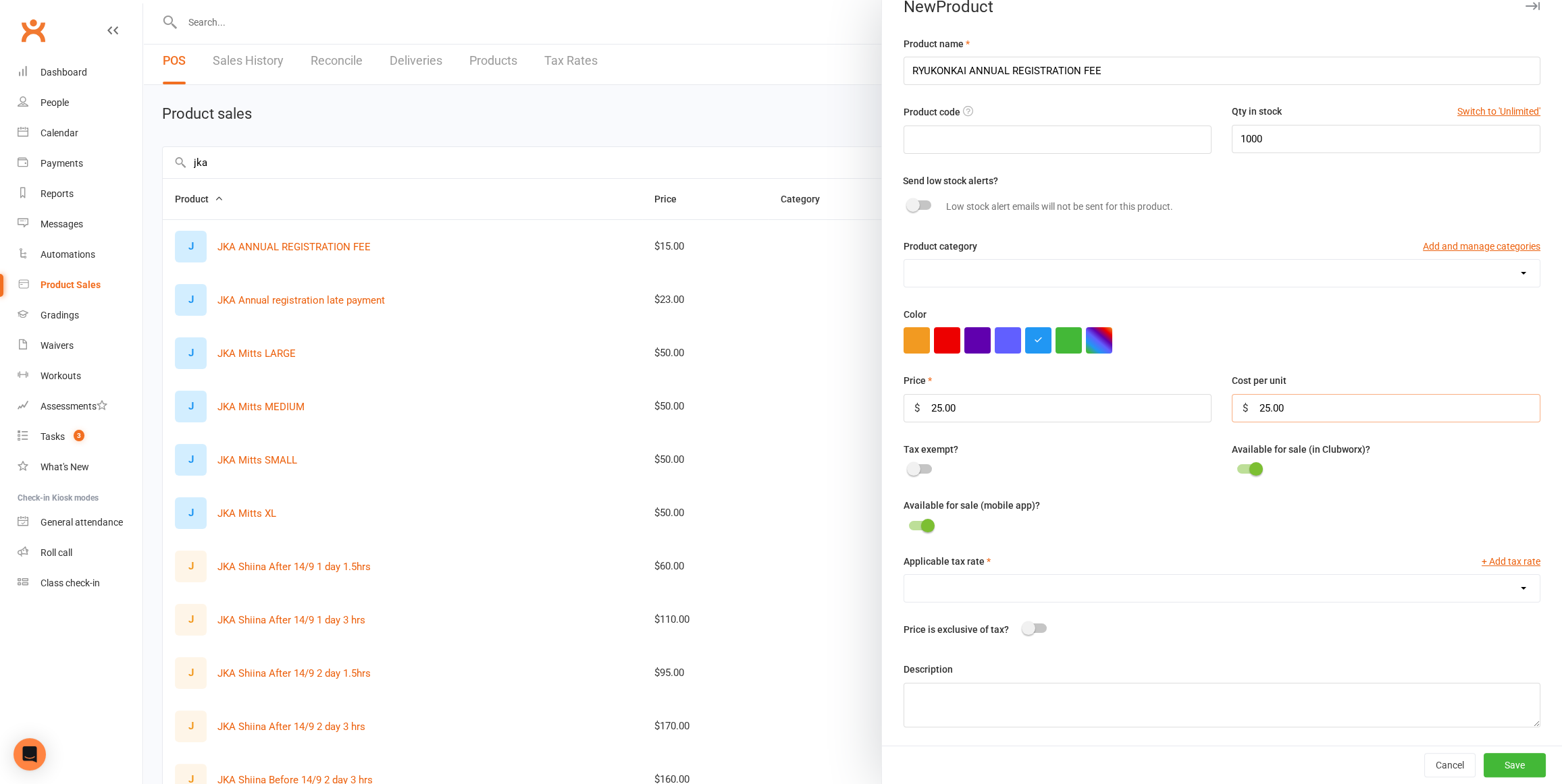
type input "25.00"
click at [1519, 271] on select at bounding box center [1222, 274] width 636 height 27
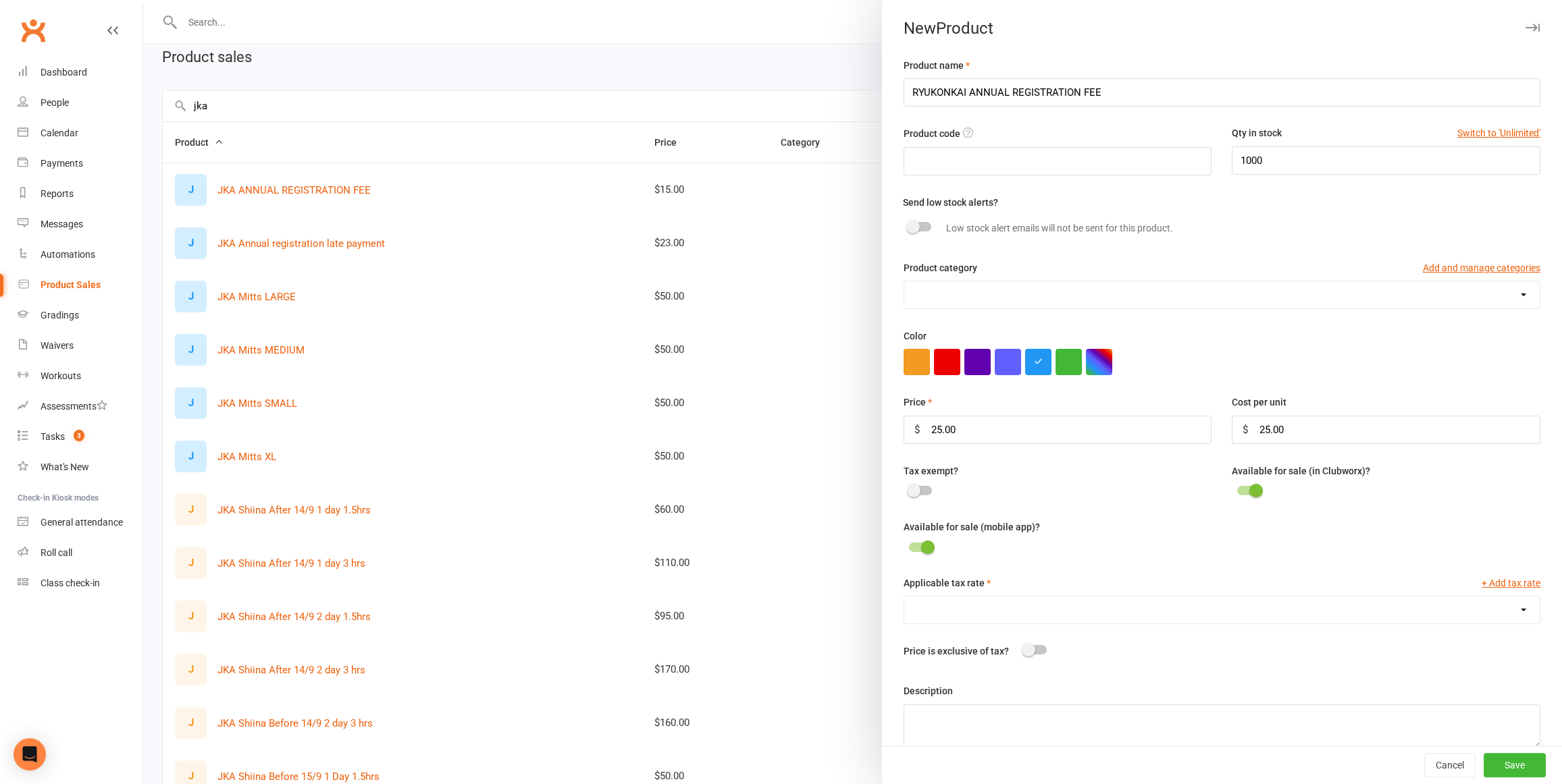
scroll to position [58, 0]
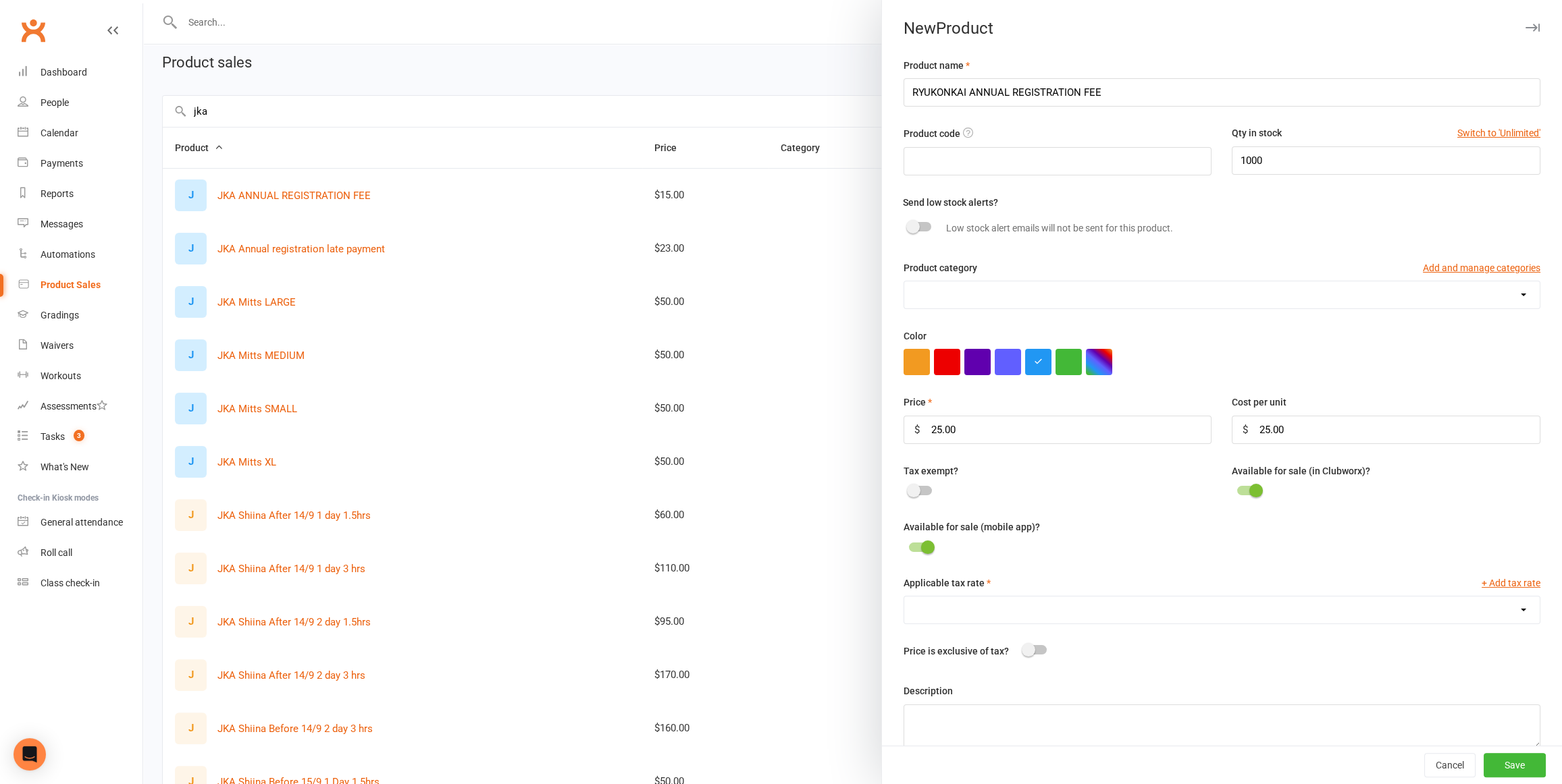
click at [913, 486] on span at bounding box center [913, 490] width 14 height 14
click at [909, 489] on input "checkbox" at bounding box center [909, 489] width 0 height 0
click at [929, 485] on span at bounding box center [927, 490] width 14 height 14
click at [909, 489] on input "checkbox" at bounding box center [909, 489] width 0 height 0
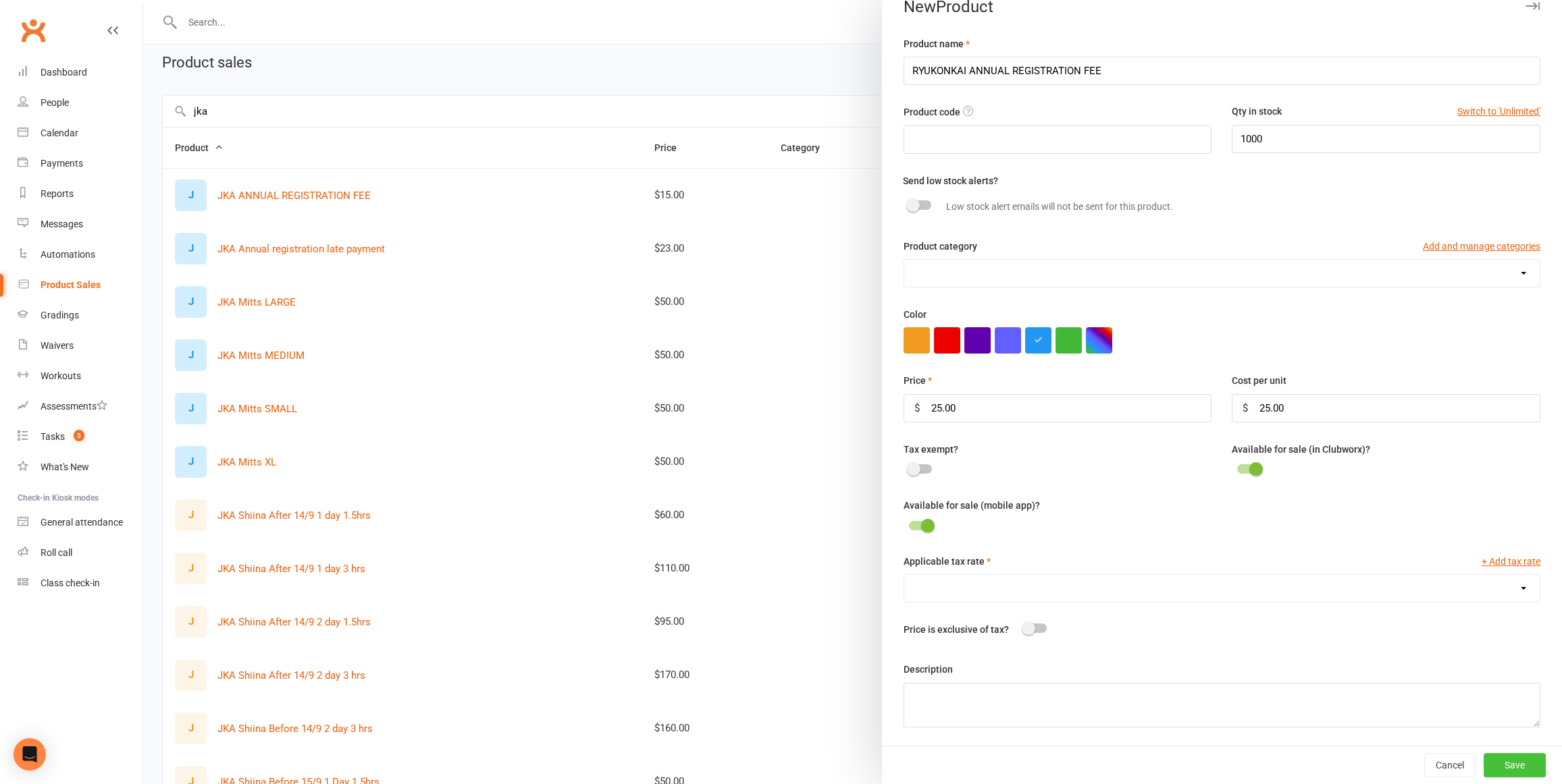
click at [1514, 762] on button "Save" at bounding box center [1514, 766] width 62 height 24
click at [937, 584] on select "GST (11.0%)" at bounding box center [1222, 589] width 636 height 27
select select "1215"
click at [904, 575] on select "GST (11.0%)" at bounding box center [1222, 589] width 636 height 27
drag, startPoint x: 1515, startPoint y: 769, endPoint x: 1502, endPoint y: 767, distance: 13.2
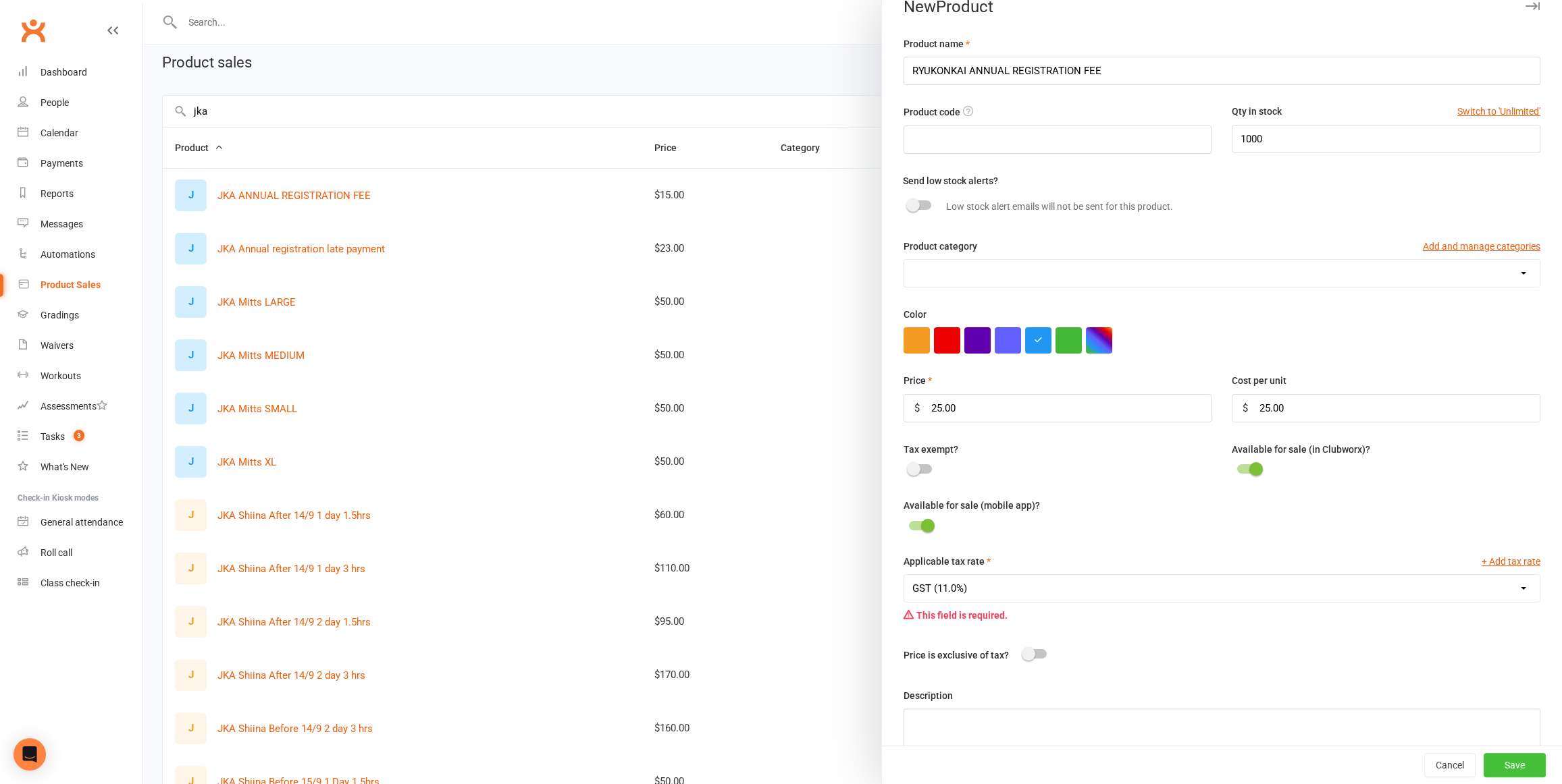
click at [1515, 769] on button "Save" at bounding box center [1514, 766] width 62 height 24
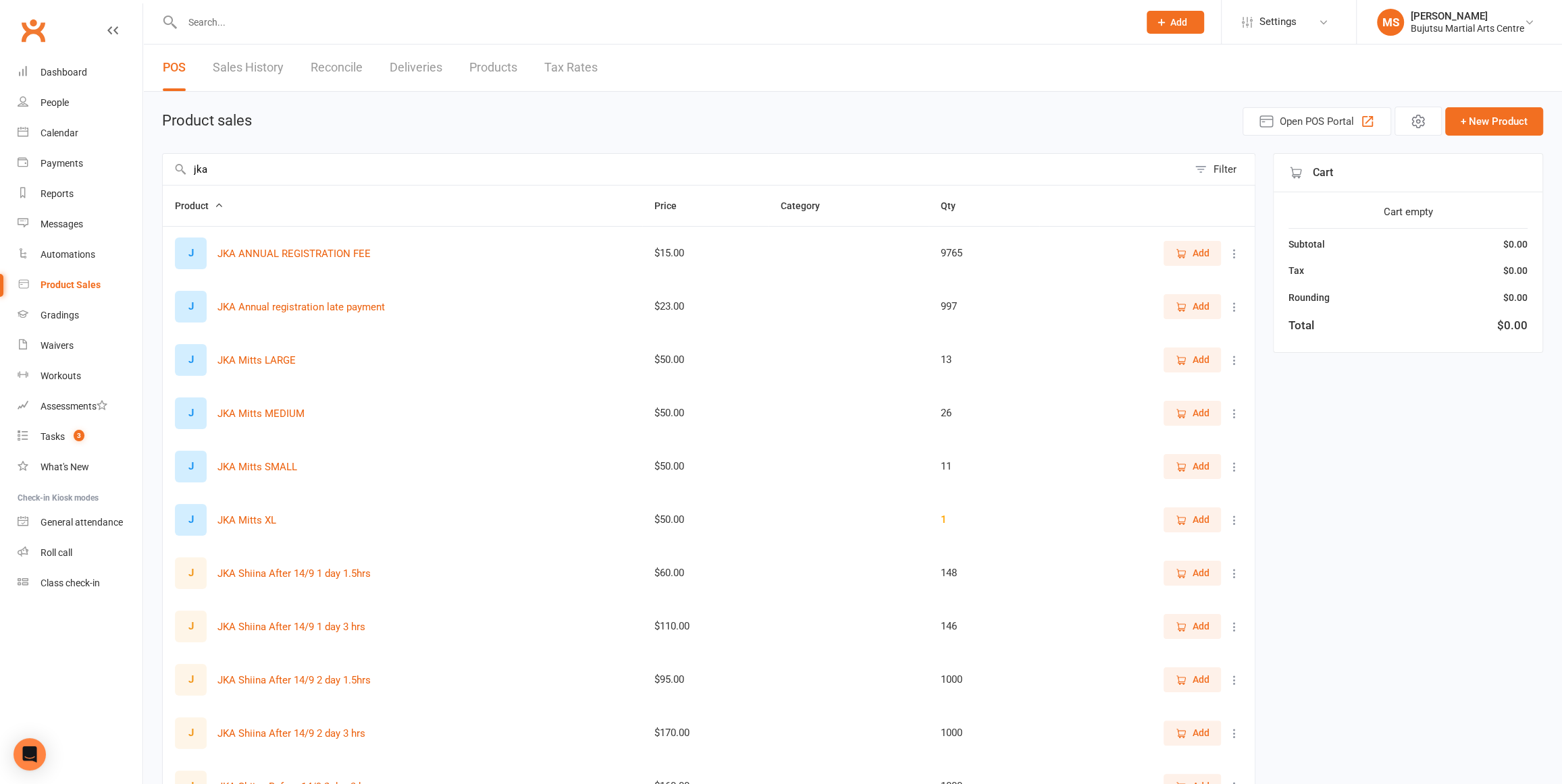
scroll to position [1, 0]
click at [230, 168] on input "jka" at bounding box center [675, 169] width 1025 height 31
type input "j"
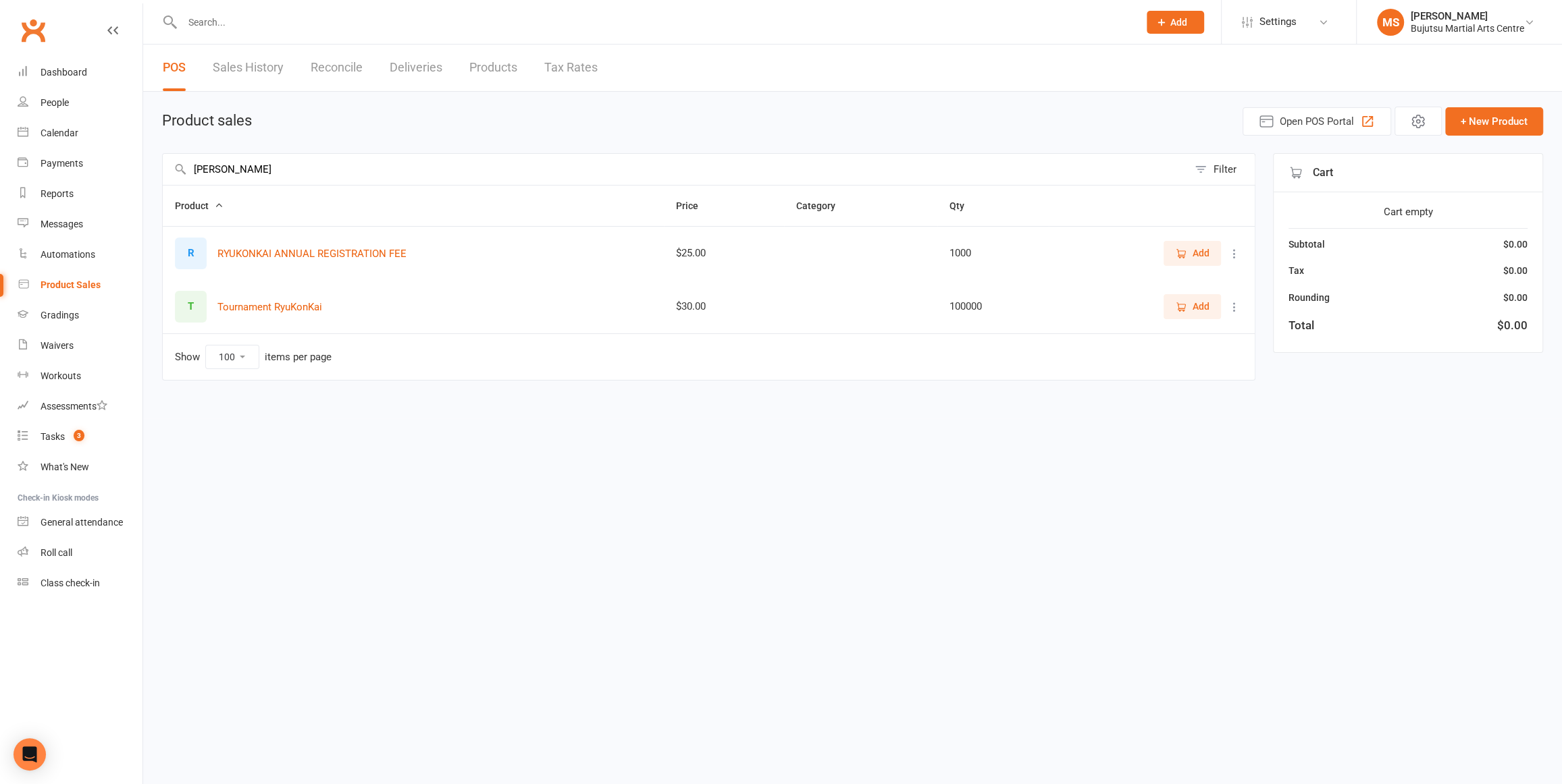
scroll to position [0, 0]
type input "ryukon"
click at [219, 24] on input "text" at bounding box center [653, 22] width 950 height 19
click at [82, 97] on link "People" at bounding box center [80, 103] width 125 height 30
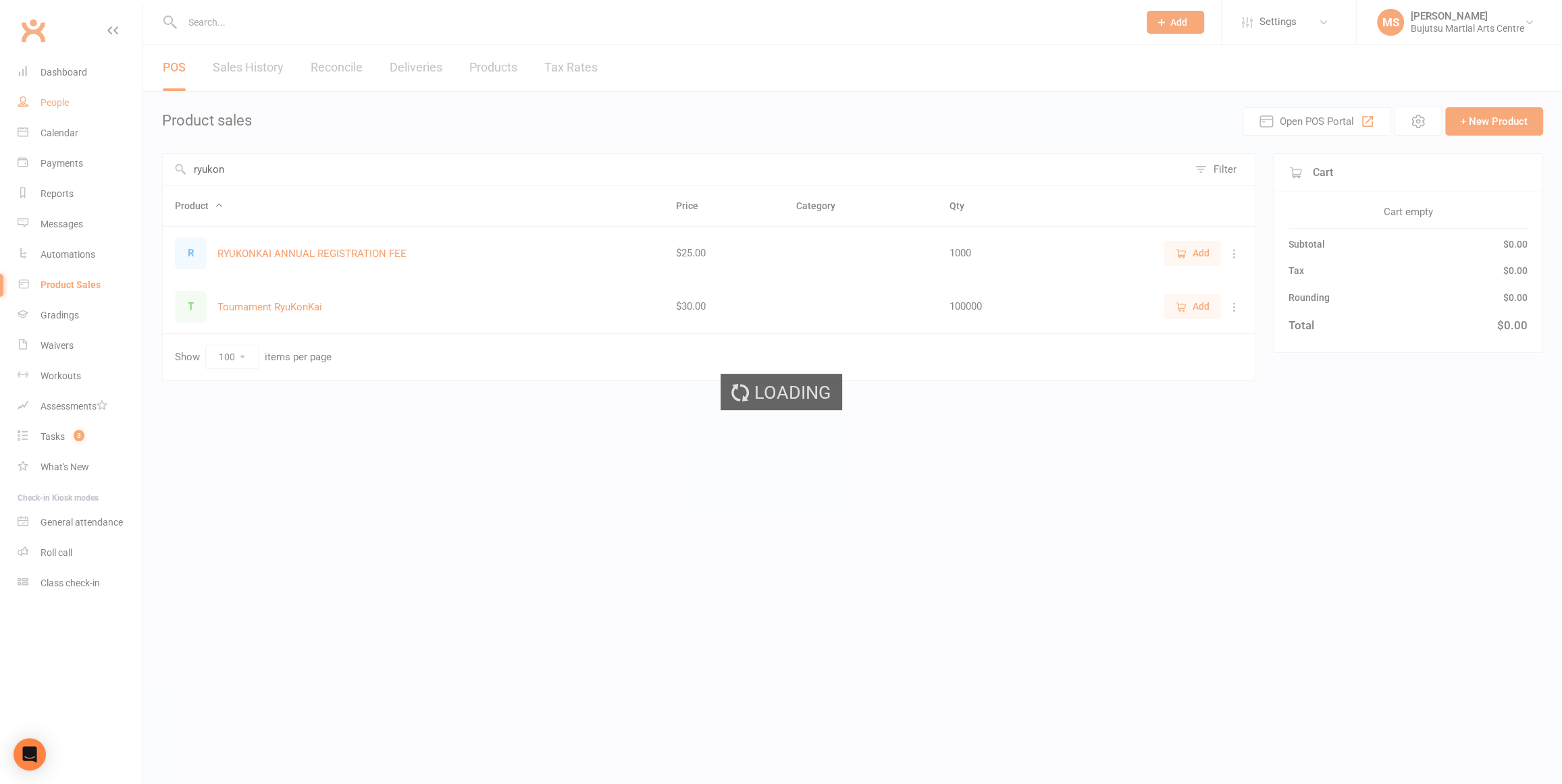
select select "100"
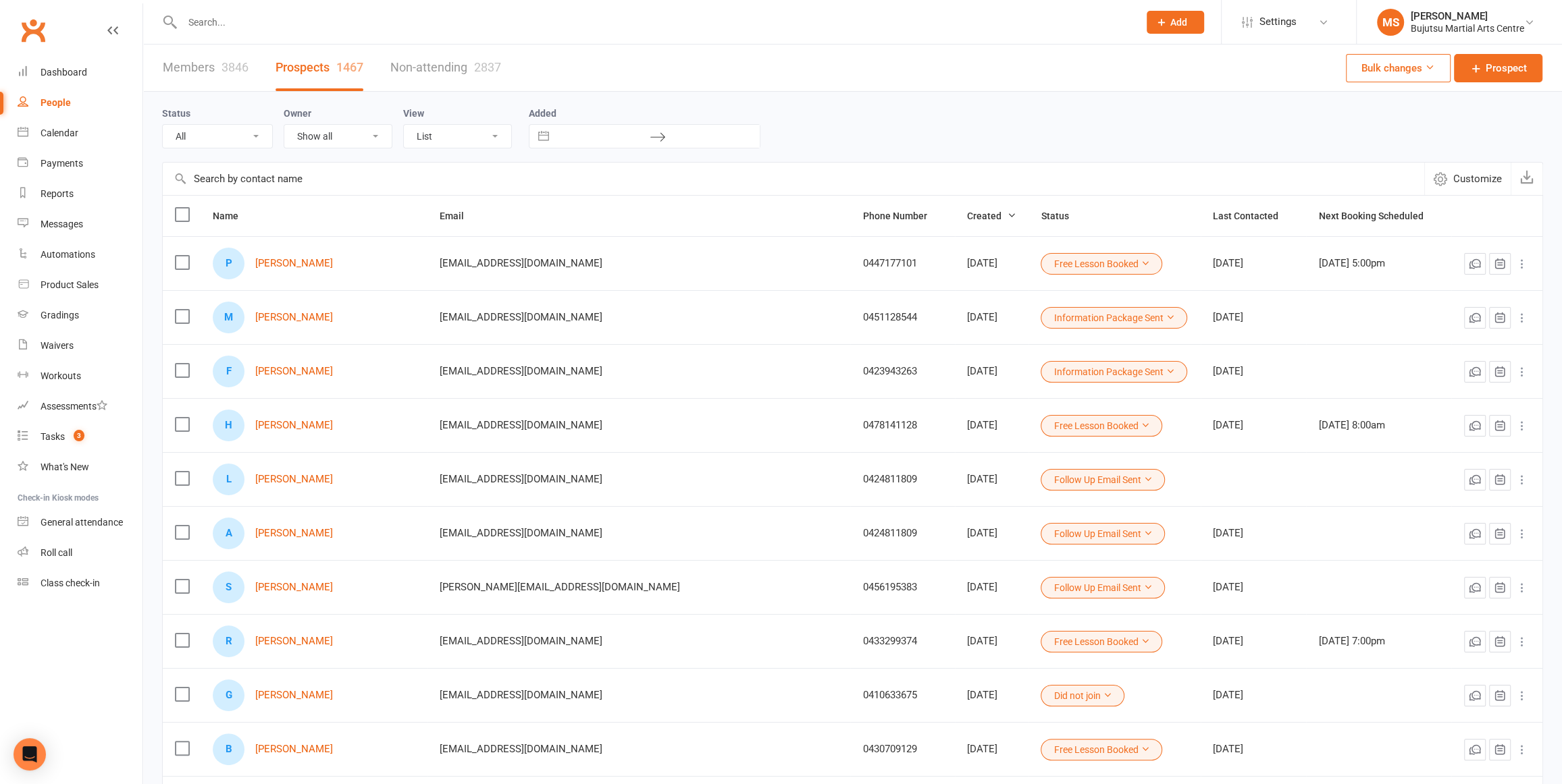
click at [1040, 262] on button "Free Lesson Booked" at bounding box center [1100, 263] width 121 height 22
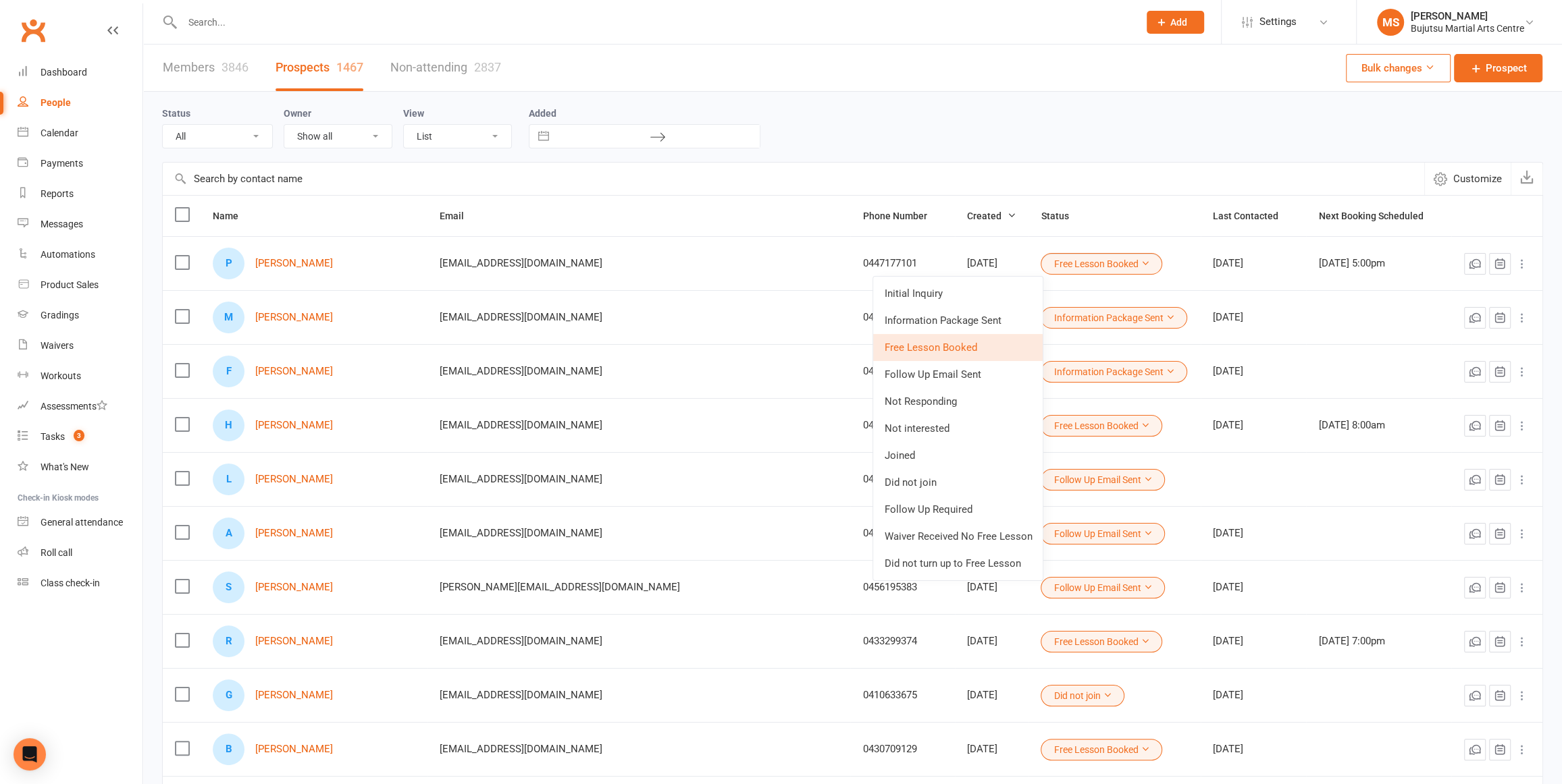
drag, startPoint x: 1039, startPoint y: 214, endPoint x: 700, endPoint y: 239, distance: 339.9
click at [1031, 215] on th "Status" at bounding box center [1114, 216] width 172 height 40
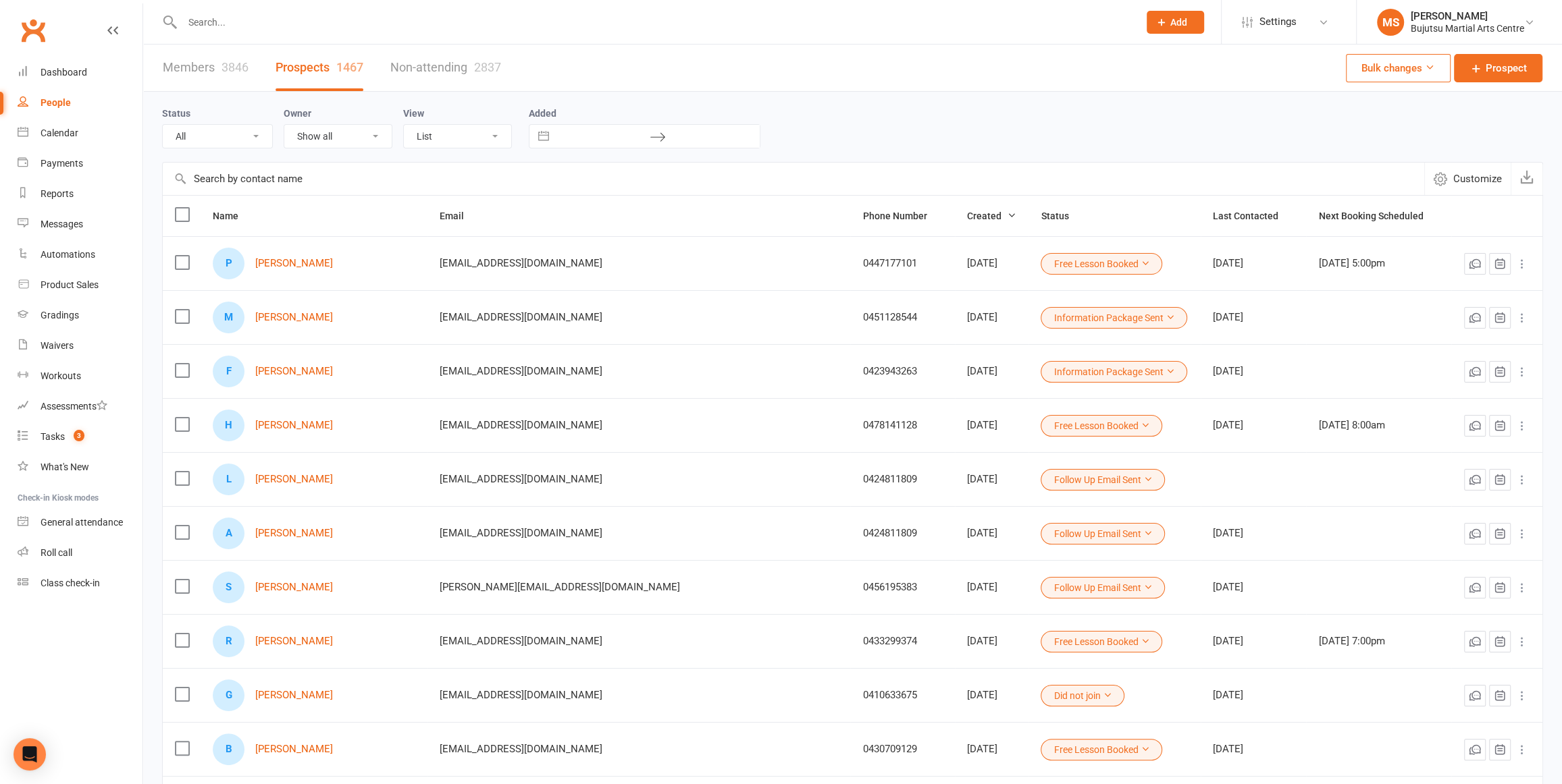
click at [356, 257] on div "P [PERSON_NAME]" at bounding box center [314, 264] width 202 height 32
click at [333, 259] on link "[PERSON_NAME]" at bounding box center [294, 263] width 78 height 11
